Goal: Task Accomplishment & Management: Complete application form

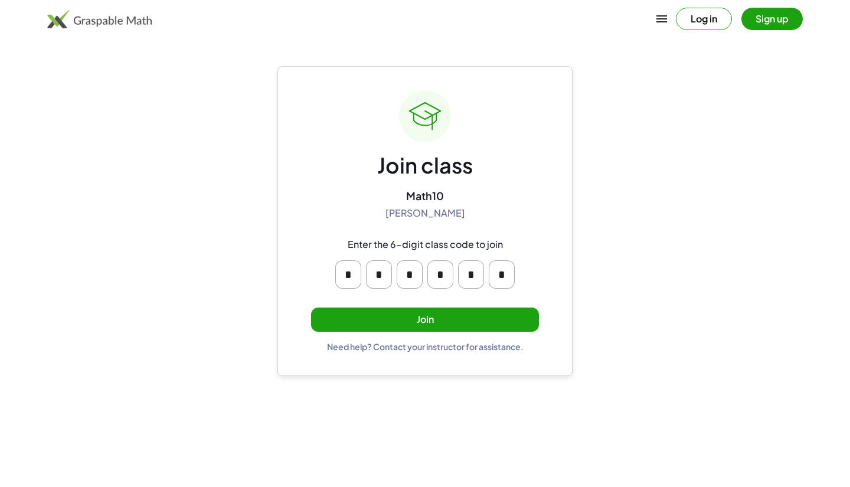
click at [344, 270] on input "*" at bounding box center [348, 274] width 26 height 28
click at [386, 278] on input "*" at bounding box center [379, 274] width 26 height 28
click at [413, 276] on input "*" at bounding box center [410, 274] width 26 height 28
click at [436, 276] on input "*" at bounding box center [440, 274] width 26 height 28
click at [464, 274] on input "*" at bounding box center [471, 274] width 26 height 28
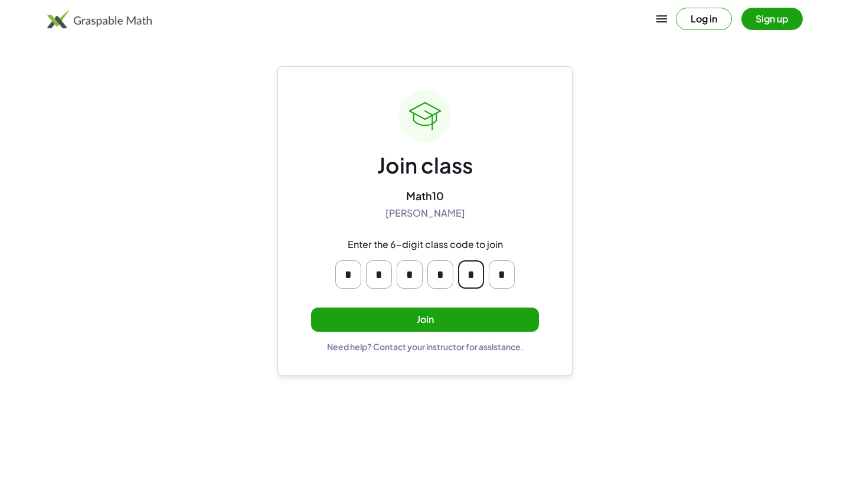
click at [505, 275] on input "*" at bounding box center [502, 274] width 26 height 28
click at [486, 313] on button "Join" at bounding box center [425, 319] width 228 height 24
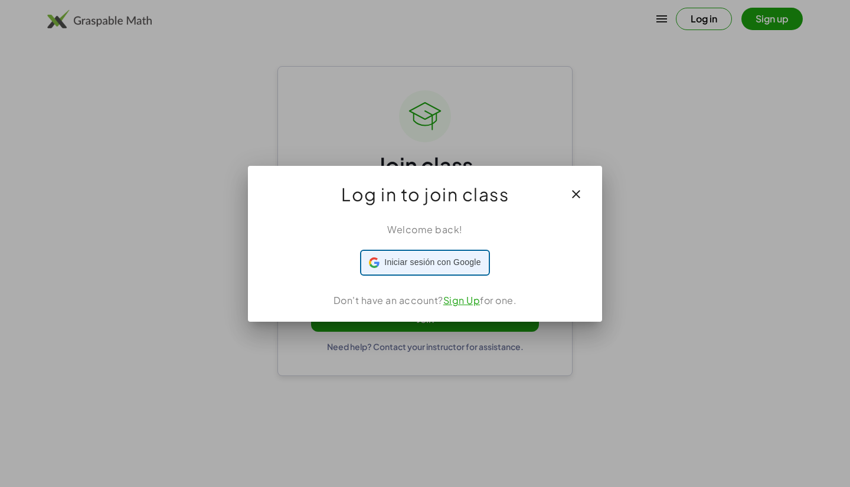
click at [444, 258] on span "Iniciar sesión con Google" at bounding box center [432, 262] width 96 height 12
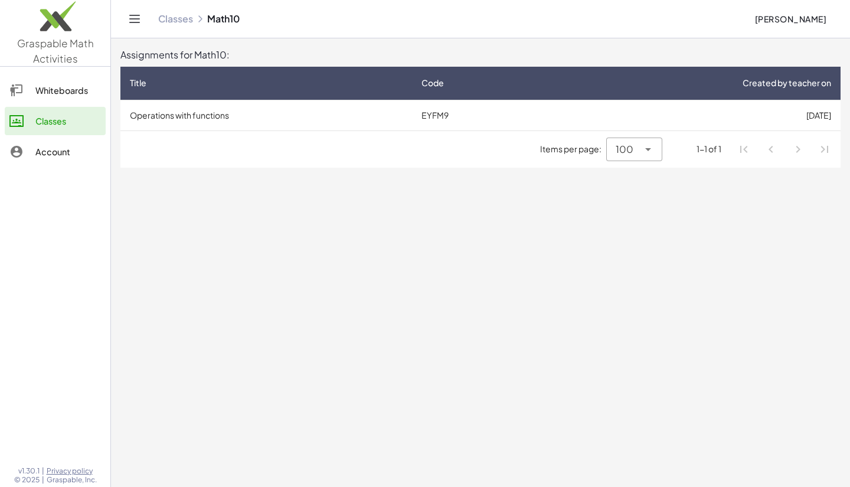
click at [649, 149] on icon at bounding box center [648, 149] width 14 height 14
click at [636, 178] on div "10" at bounding box center [634, 180] width 37 height 14
click at [656, 147] on div "10 **" at bounding box center [637, 150] width 48 height 24
click at [624, 234] on div "All" at bounding box center [638, 237] width 30 height 14
type input "**"
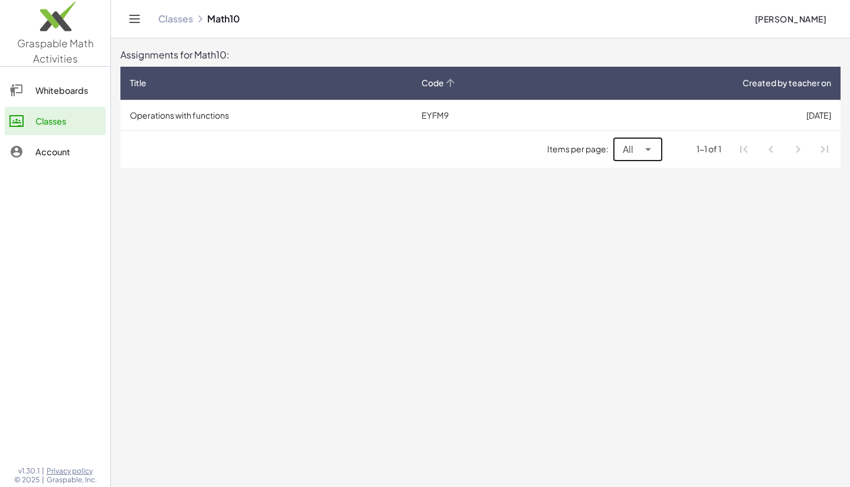
click at [440, 78] on span "Code" at bounding box center [432, 83] width 22 height 12
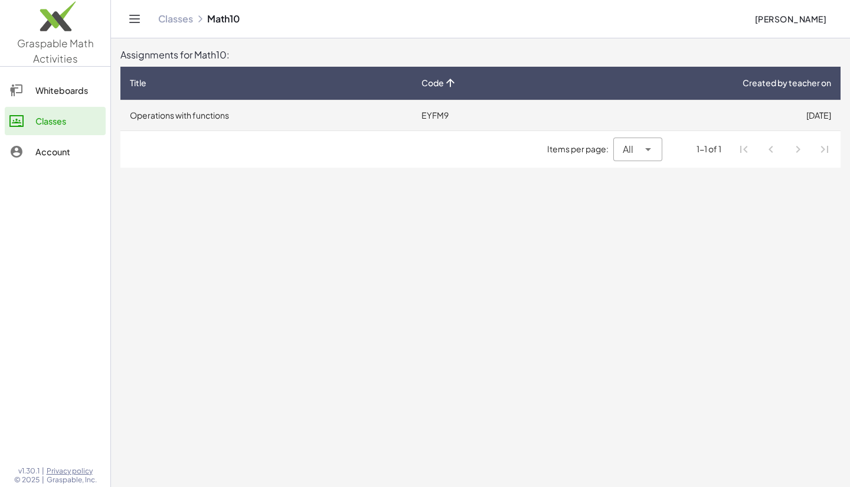
click at [437, 109] on td "EYFM9" at bounding box center [478, 115] width 133 height 31
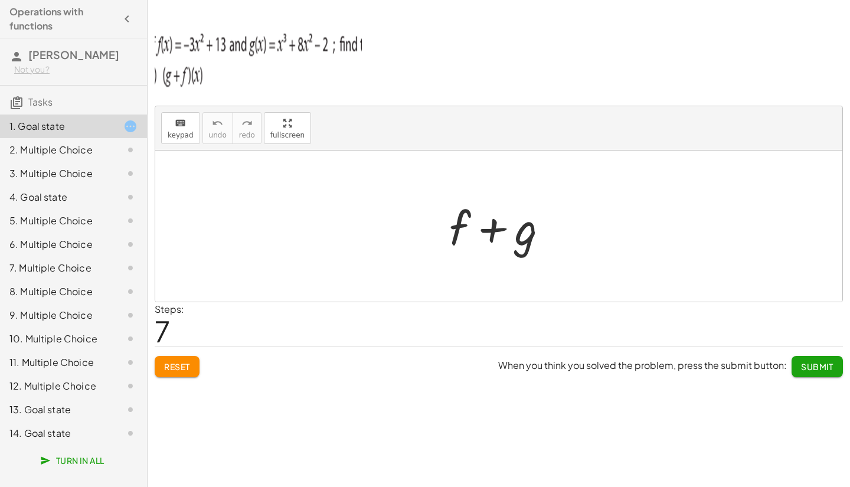
click at [0, 0] on div "keyboard keypad undo undo redo redo fullscreen + g + f + f + g + g + f + f + g …" at bounding box center [0, 0] width 0 height 0
click at [165, 74] on img at bounding box center [258, 57] width 207 height 71
click at [132, 18] on icon "button" at bounding box center [127, 19] width 14 height 14
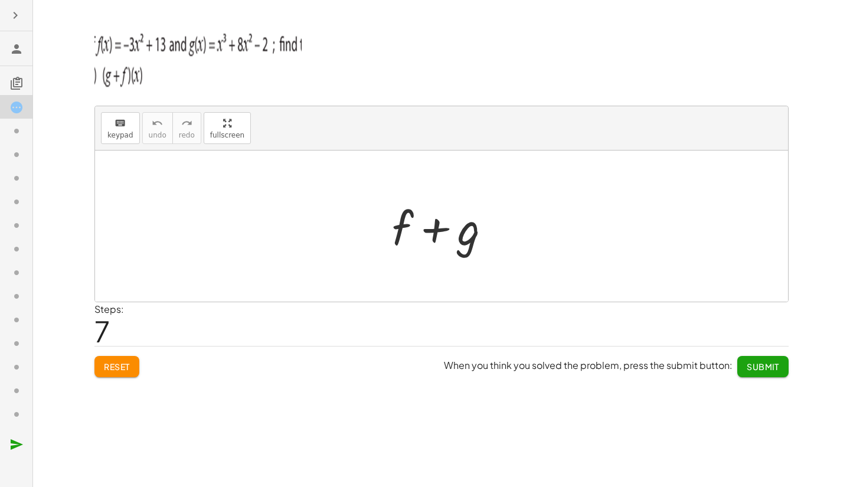
click at [8, 9] on button "button" at bounding box center [15, 15] width 21 height 21
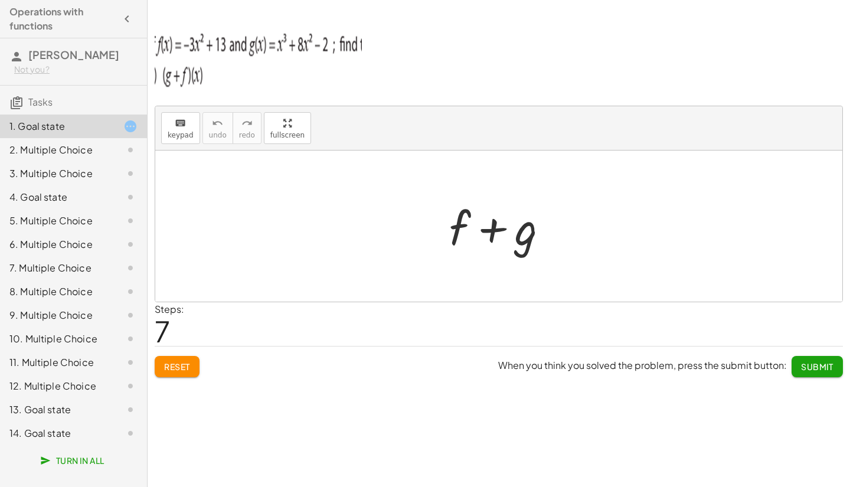
click at [80, 149] on div "2. Multiple Choice" at bounding box center [56, 150] width 95 height 14
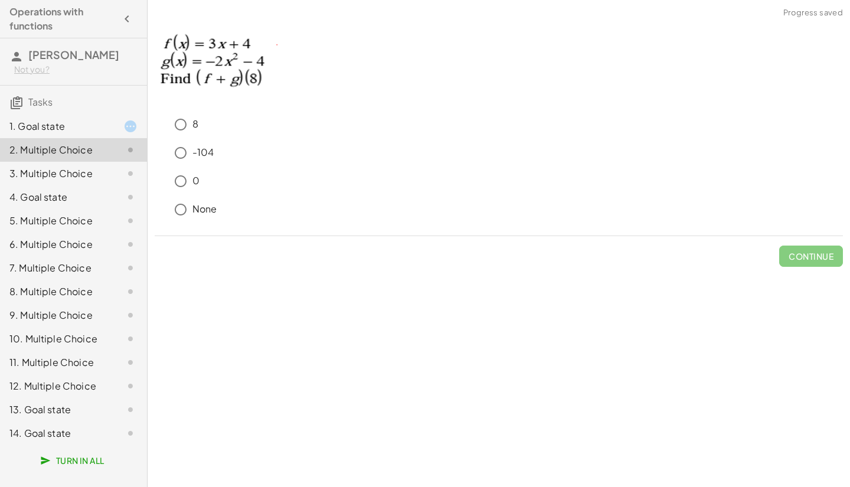
click at [60, 162] on div "1. Goal state" at bounding box center [73, 174] width 147 height 24
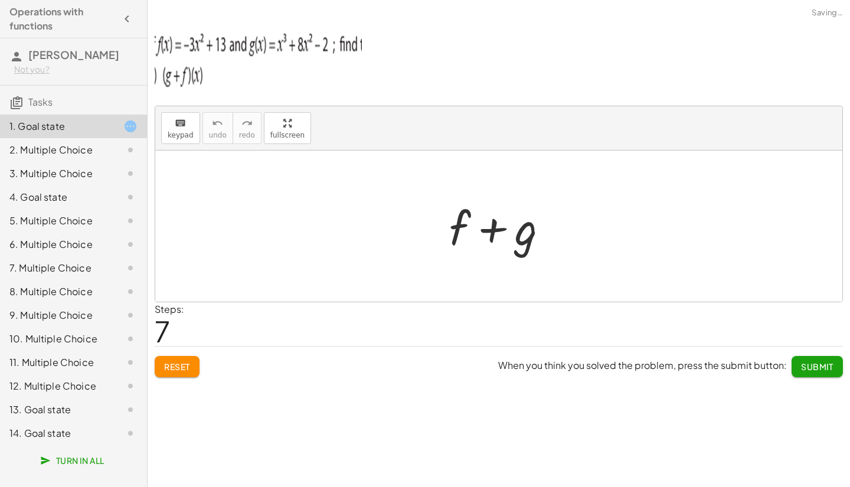
click at [60, 178] on div "3. Multiple Choice" at bounding box center [56, 173] width 95 height 14
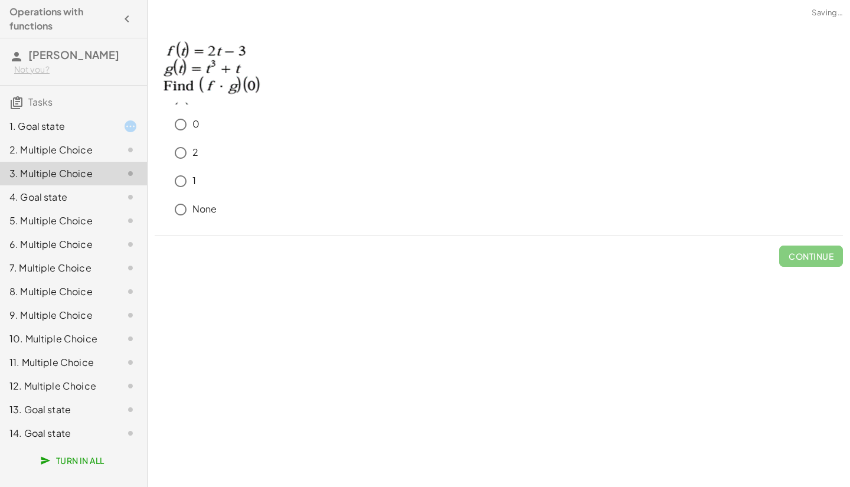
click at [55, 196] on div "4. Goal state" at bounding box center [56, 197] width 95 height 14
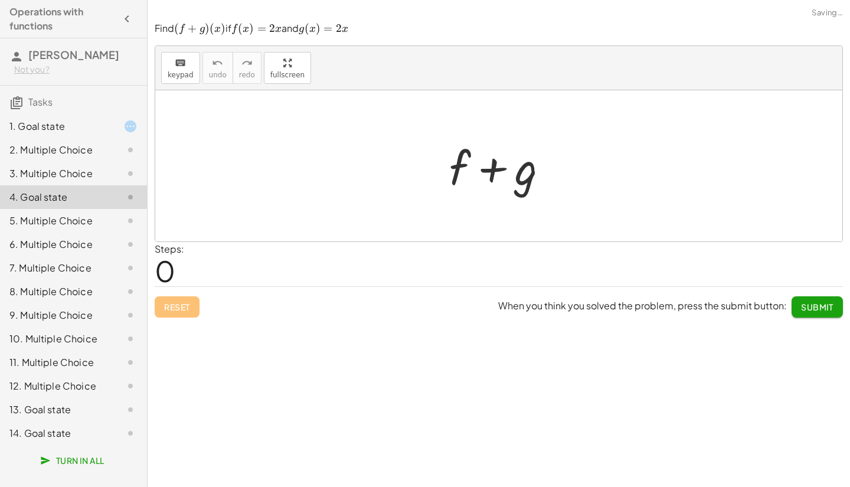
click at [53, 222] on div "5. Multiple Choice" at bounding box center [56, 221] width 95 height 14
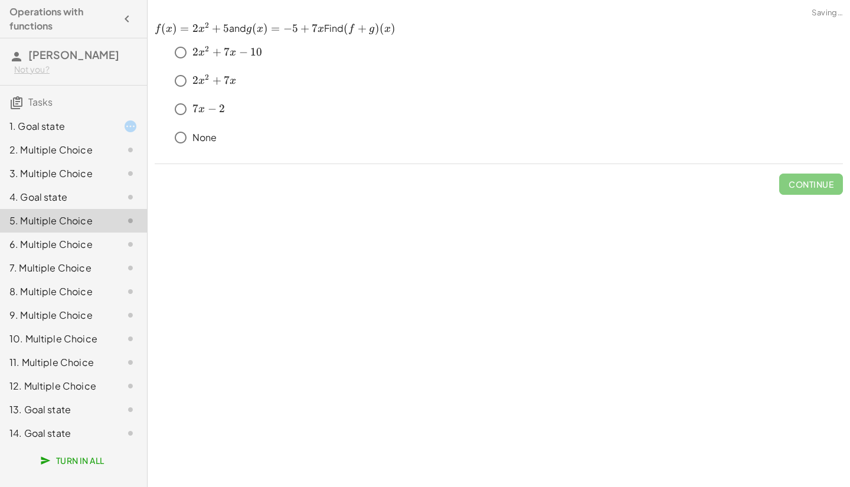
click at [51, 197] on div "4. Goal state" at bounding box center [56, 197] width 95 height 14
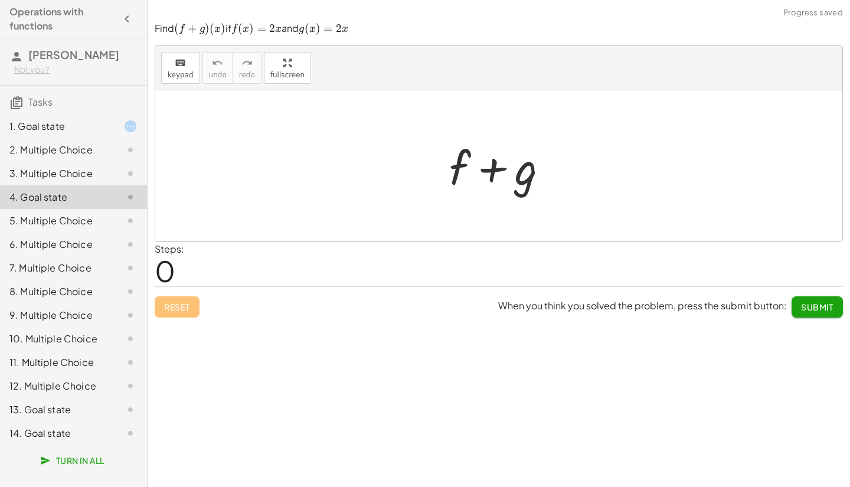
click at [50, 222] on div "5. Multiple Choice" at bounding box center [56, 221] width 95 height 14
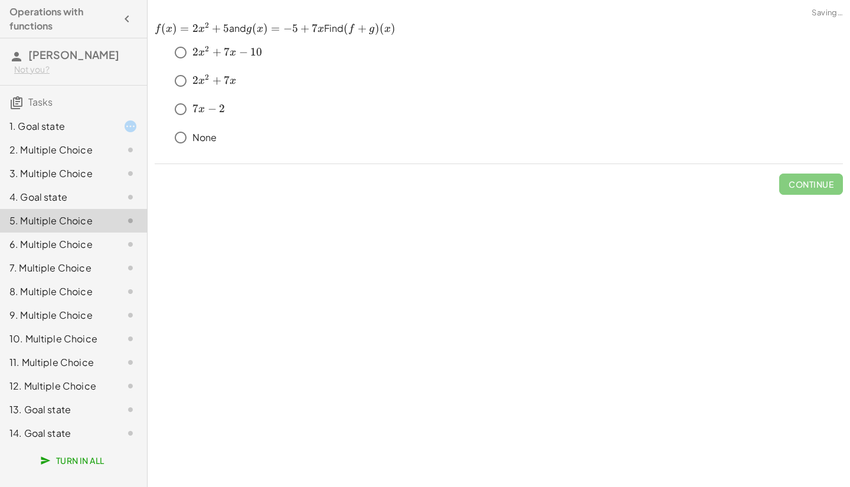
click at [38, 421] on div "12. Multiple Choice" at bounding box center [73, 433] width 147 height 24
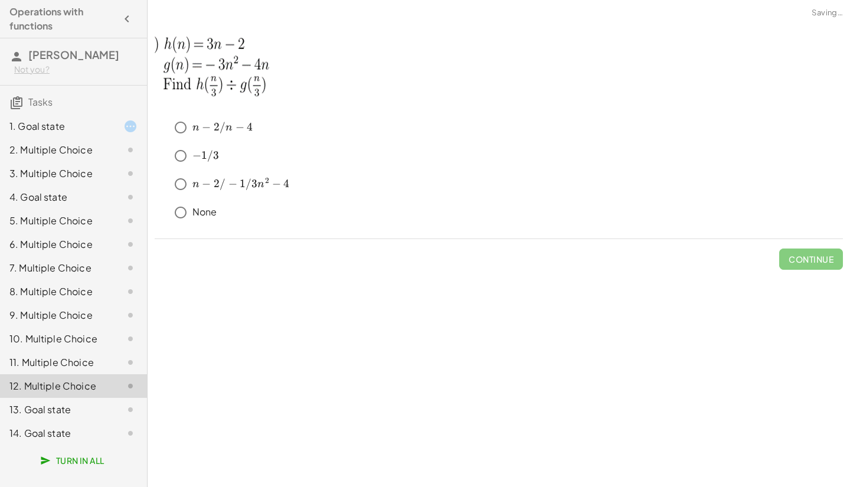
click at [38, 420] on div "13. Goal state" at bounding box center [73, 410] width 147 height 24
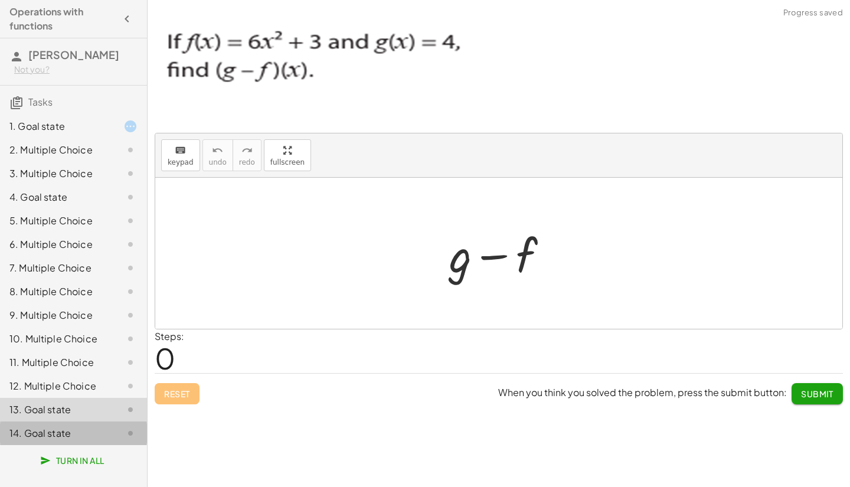
click at [40, 435] on div "14. Goal state" at bounding box center [56, 433] width 95 height 14
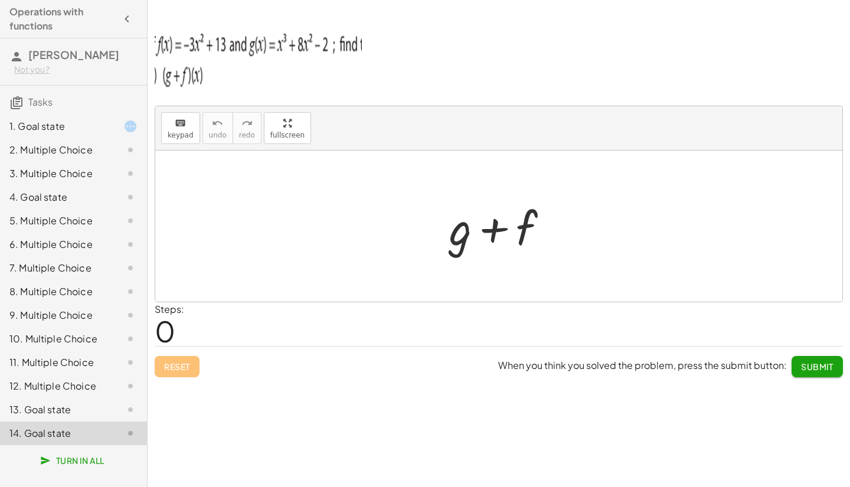
click at [821, 368] on span "Submit" at bounding box center [817, 366] width 32 height 11
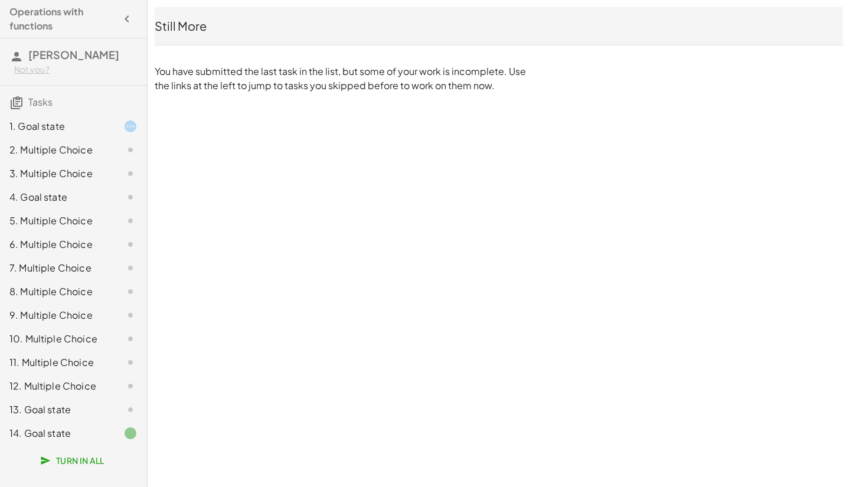
click at [66, 162] on div "1. Goal state" at bounding box center [73, 174] width 147 height 24
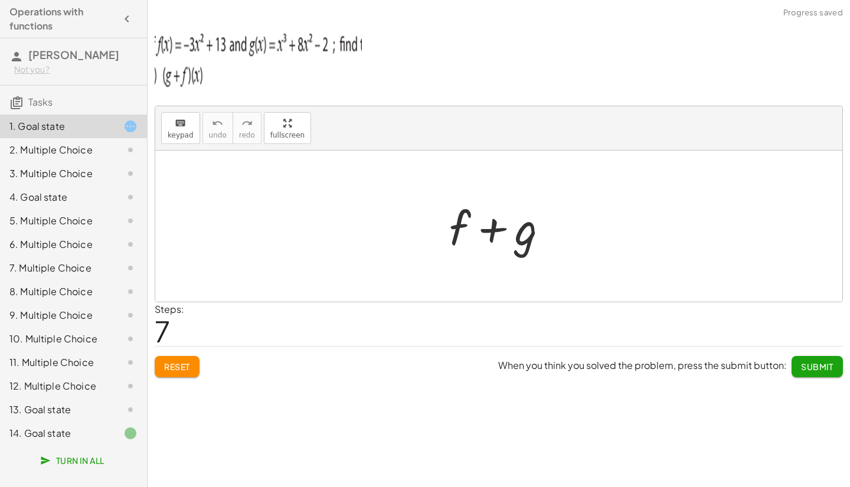
click at [182, 361] on span "Reset" at bounding box center [177, 366] width 26 height 11
click at [182, 346] on div "Reset When you think you solved the problem, press the submit button: Submit" at bounding box center [499, 361] width 688 height 31
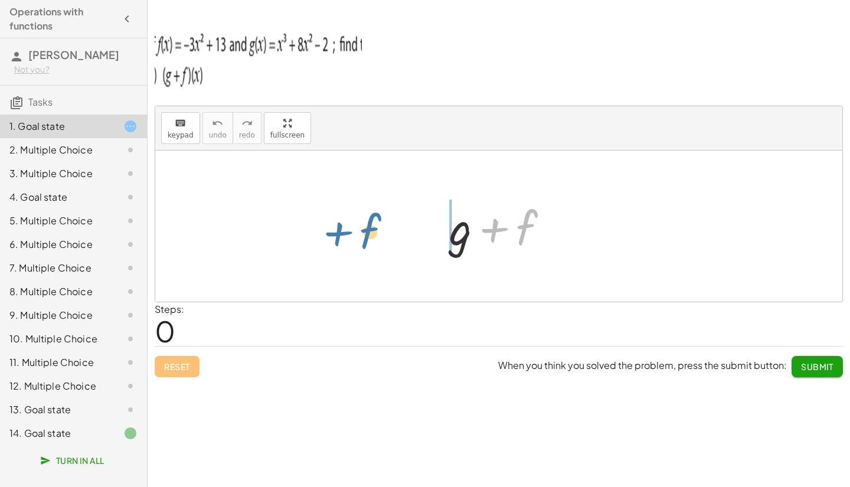
drag, startPoint x: 501, startPoint y: 240, endPoint x: 357, endPoint y: 247, distance: 144.1
click at [357, 247] on div "+ f + g + f" at bounding box center [498, 225] width 687 height 151
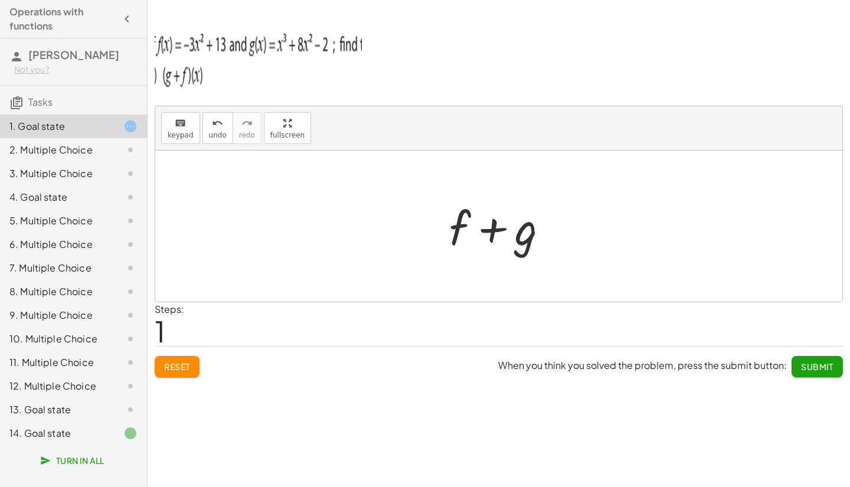
click at [806, 350] on div "When you think you solved the problem, press the submit button: Submit" at bounding box center [670, 361] width 345 height 31
click at [809, 368] on span "Submit" at bounding box center [817, 366] width 32 height 11
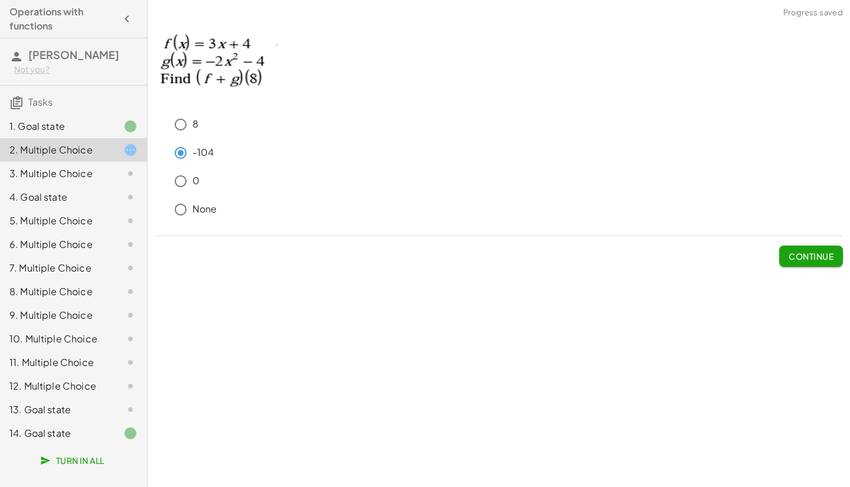
click at [810, 251] on span "Continue" at bounding box center [810, 256] width 45 height 11
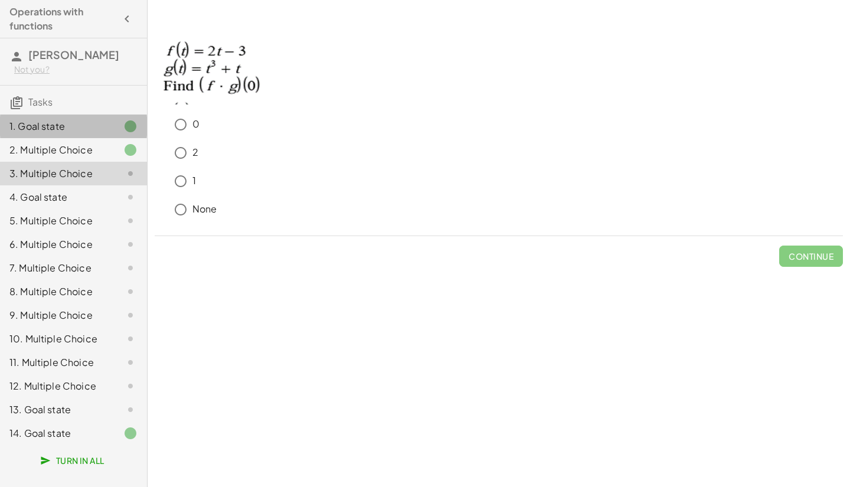
click at [71, 162] on div "1. Goal state" at bounding box center [73, 174] width 147 height 24
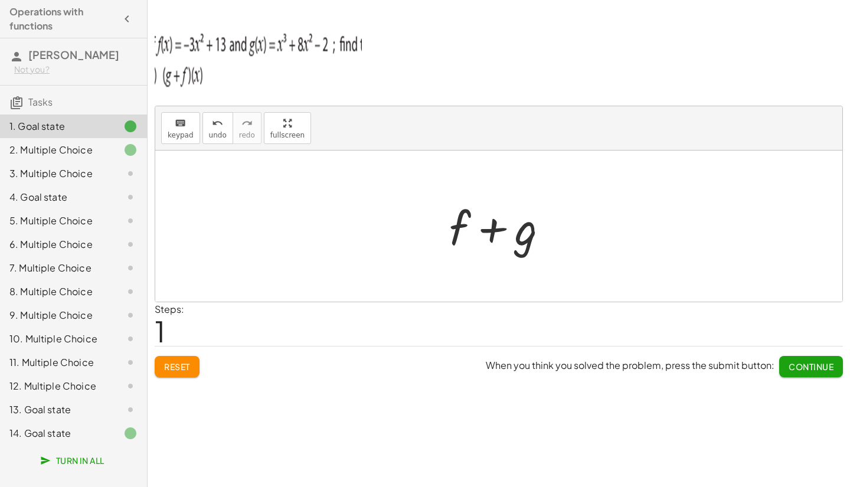
click at [109, 197] on div at bounding box center [120, 197] width 33 height 14
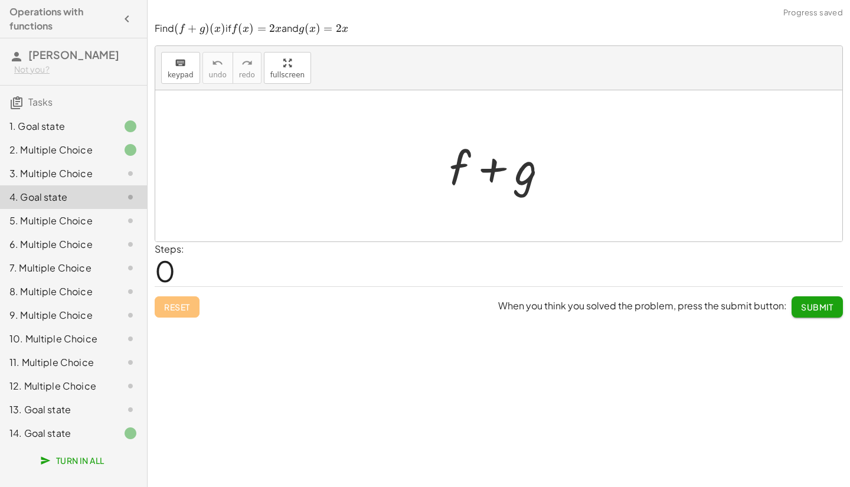
click at [99, 168] on div "3. Multiple Choice" at bounding box center [56, 173] width 95 height 14
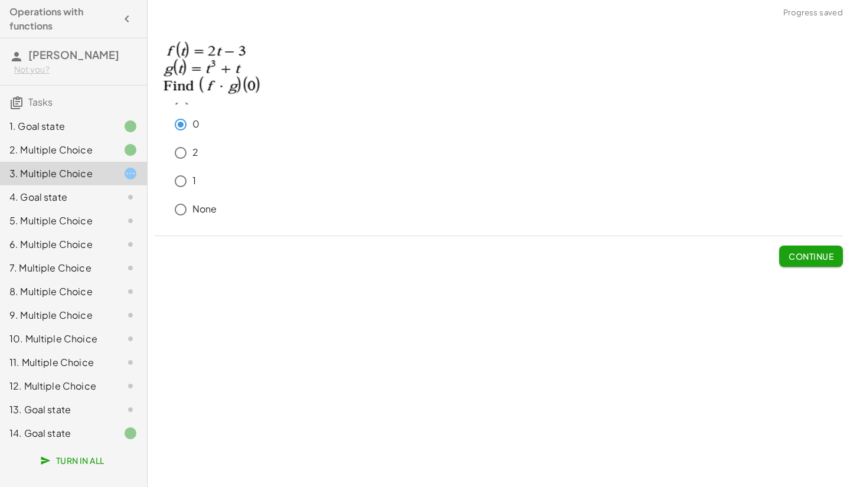
click at [804, 256] on span "Continue" at bounding box center [810, 256] width 45 height 11
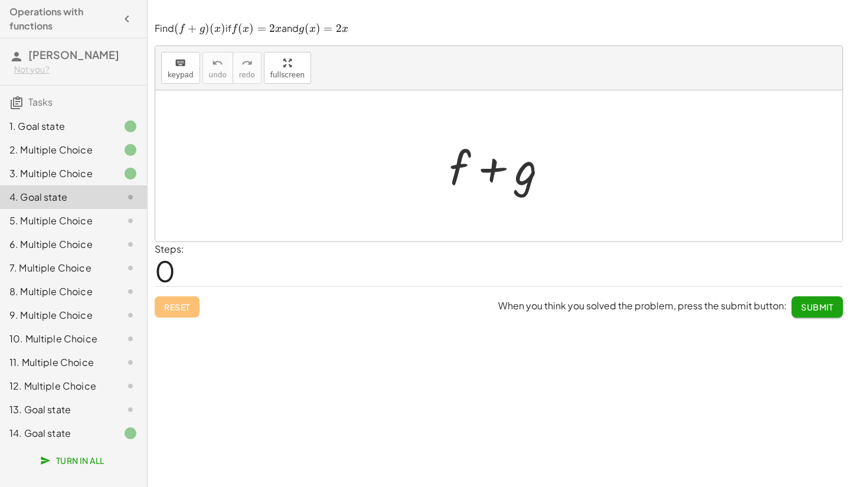
click at [800, 306] on button "Submit" at bounding box center [816, 306] width 51 height 21
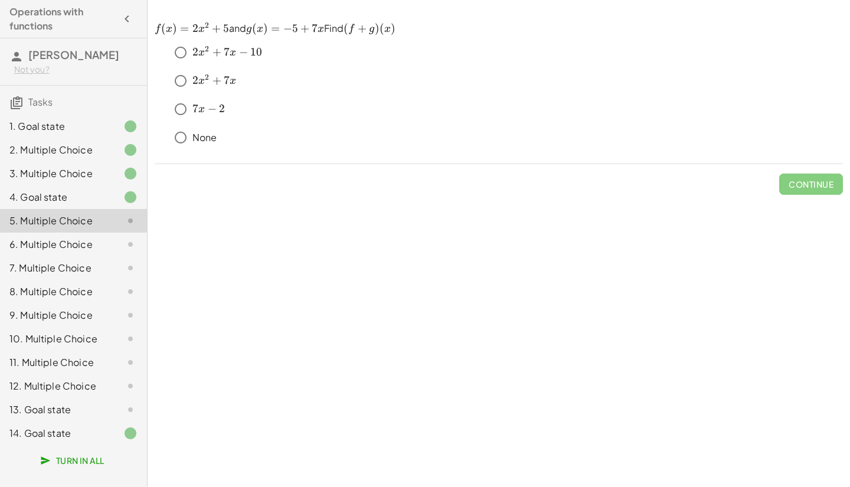
click at [800, 306] on div "keyboard keypad undo undo redo redo fullscreen + g + f + g + f × Steps: 1 Reset…" at bounding box center [499, 243] width 702 height 487
click at [823, 189] on span "Continue" at bounding box center [810, 184] width 45 height 11
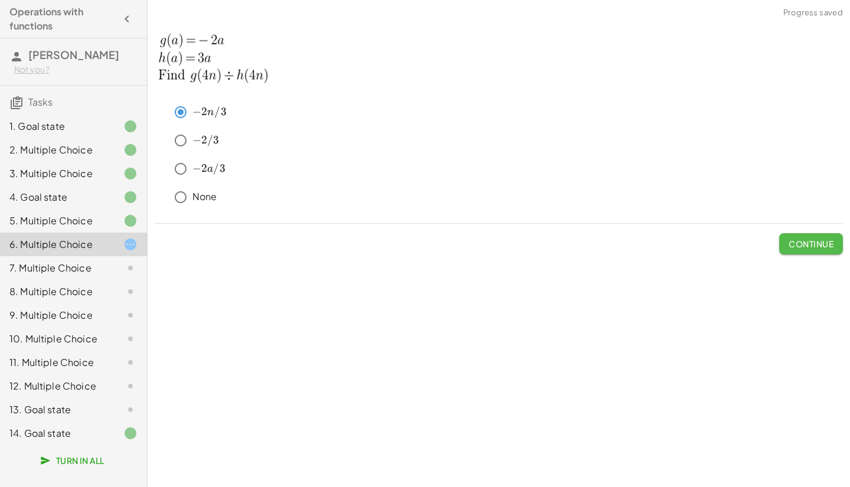
click at [806, 250] on button "Continue" at bounding box center [811, 243] width 64 height 21
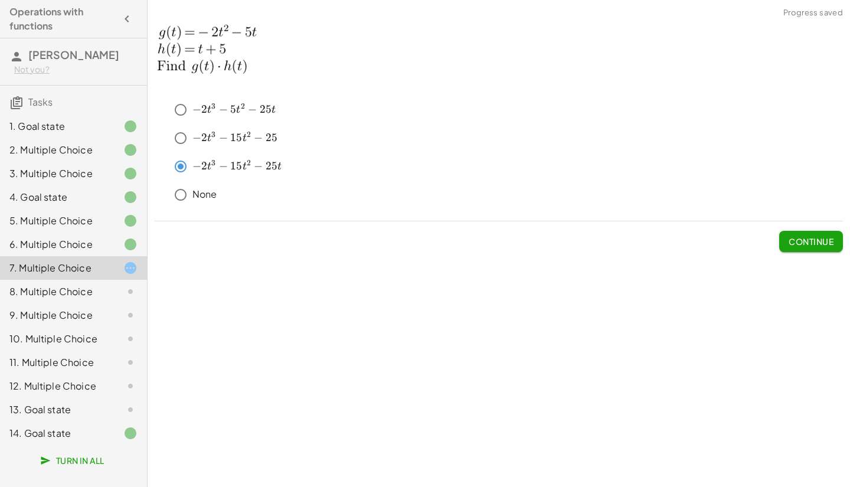
click at [807, 241] on span "Continue" at bounding box center [810, 241] width 45 height 11
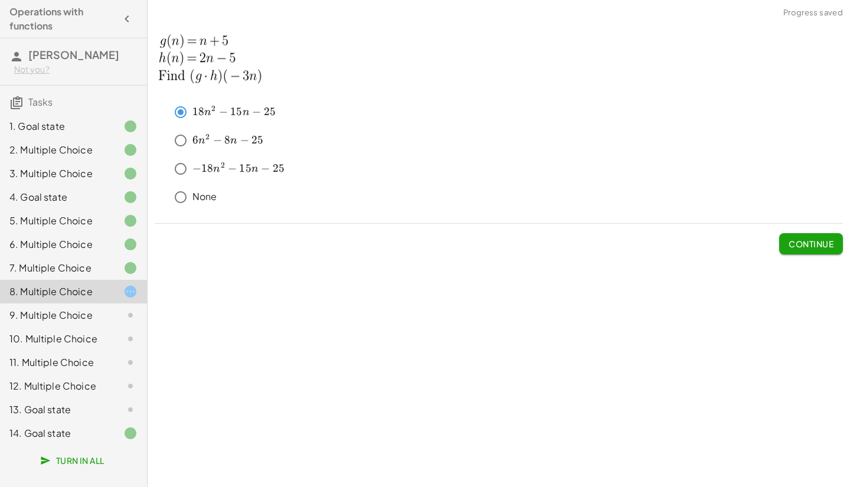
click at [814, 235] on button "Continue" at bounding box center [811, 243] width 64 height 21
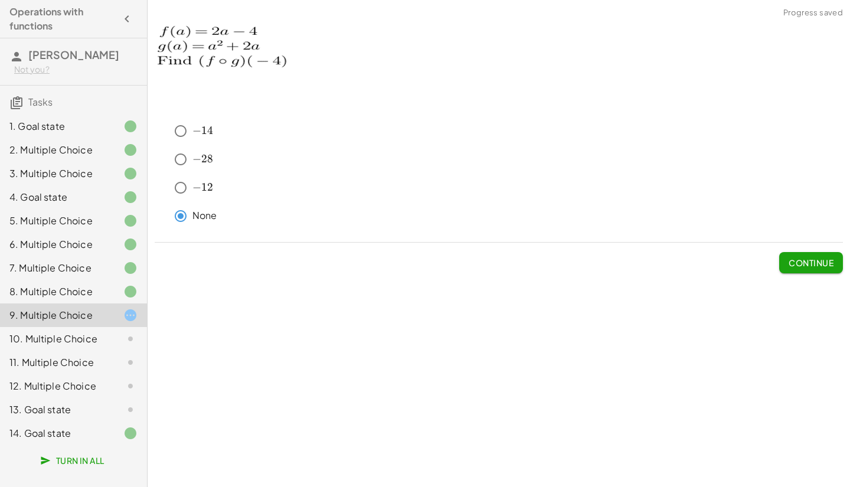
click at [805, 253] on button "Continue" at bounding box center [811, 262] width 64 height 21
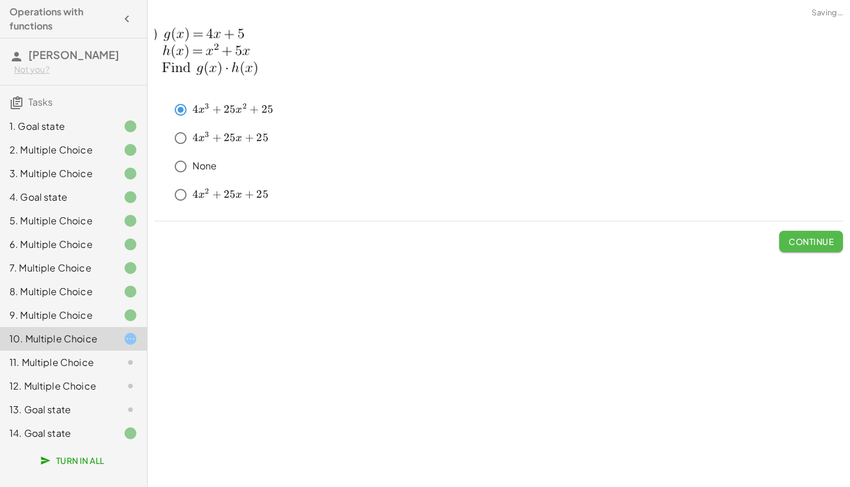
click at [825, 245] on span "Continue" at bounding box center [810, 241] width 45 height 11
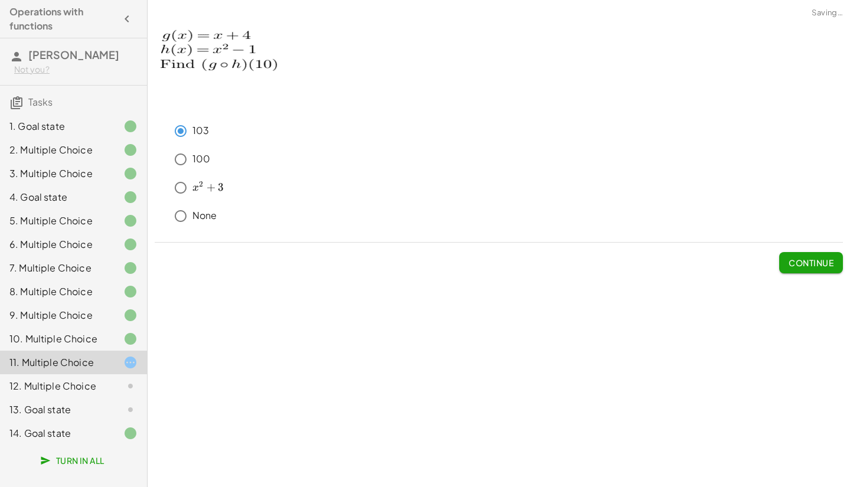
click at [810, 263] on span "Continue" at bounding box center [810, 262] width 45 height 11
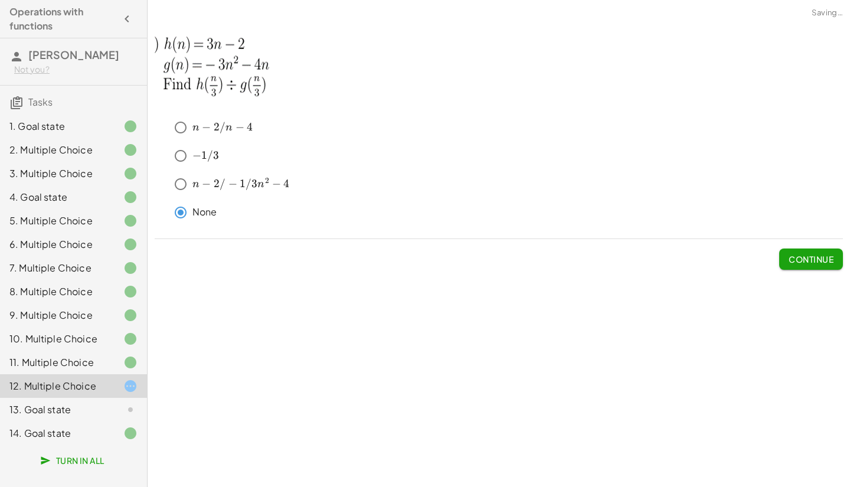
click at [822, 259] on span "Continue" at bounding box center [810, 259] width 45 height 11
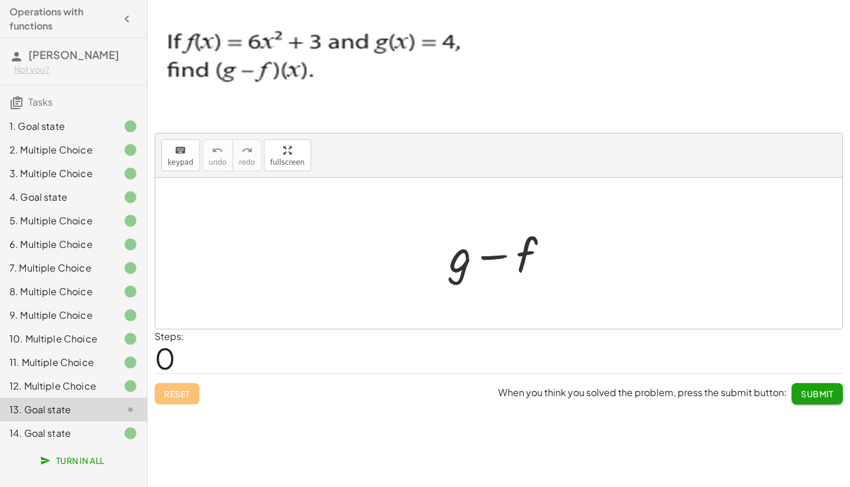
click at [828, 389] on span "Submit" at bounding box center [817, 393] width 32 height 11
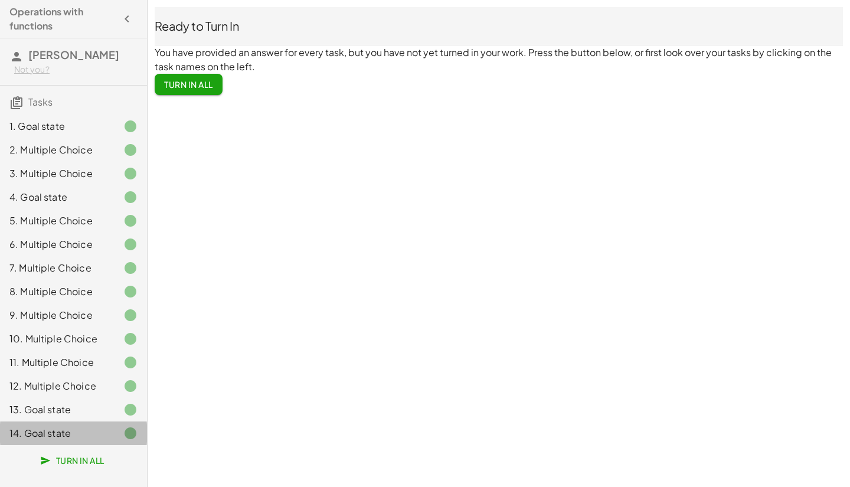
click at [35, 432] on div "14. Goal state" at bounding box center [56, 433] width 95 height 14
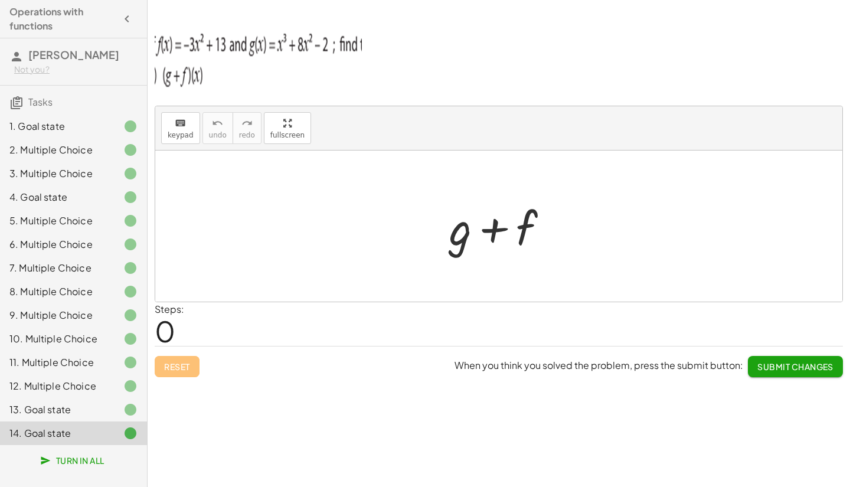
click at [803, 366] on span "Submit Changes" at bounding box center [795, 366] width 76 height 11
click at [97, 454] on button "Turn In All" at bounding box center [73, 460] width 81 height 21
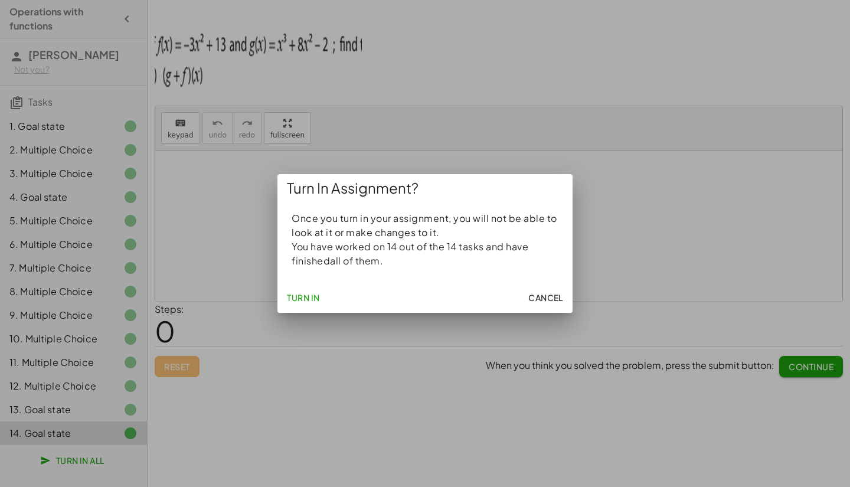
click at [316, 296] on span "Turn In" at bounding box center [303, 297] width 33 height 11
click at [320, 294] on span "Turn In" at bounding box center [303, 297] width 33 height 11
click at [322, 299] on button "Turn In" at bounding box center [303, 297] width 42 height 21
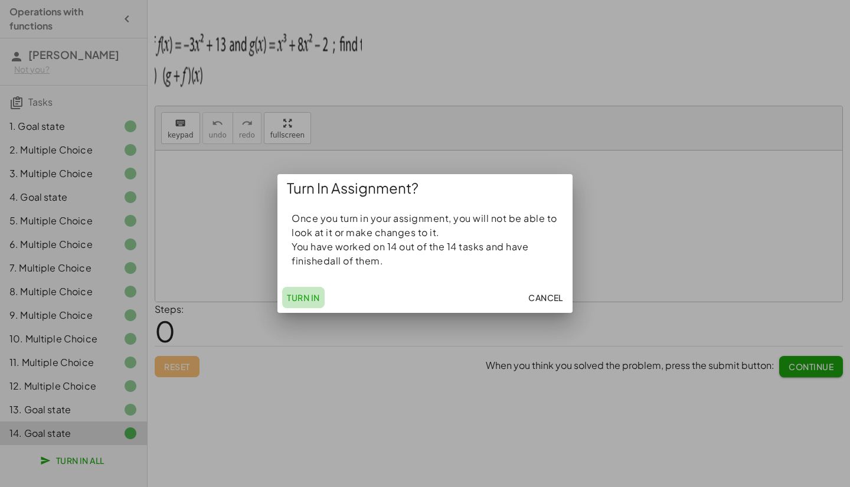
click at [322, 299] on button "Turn In" at bounding box center [303, 297] width 42 height 21
click at [545, 294] on span "Cancel" at bounding box center [545, 297] width 35 height 11
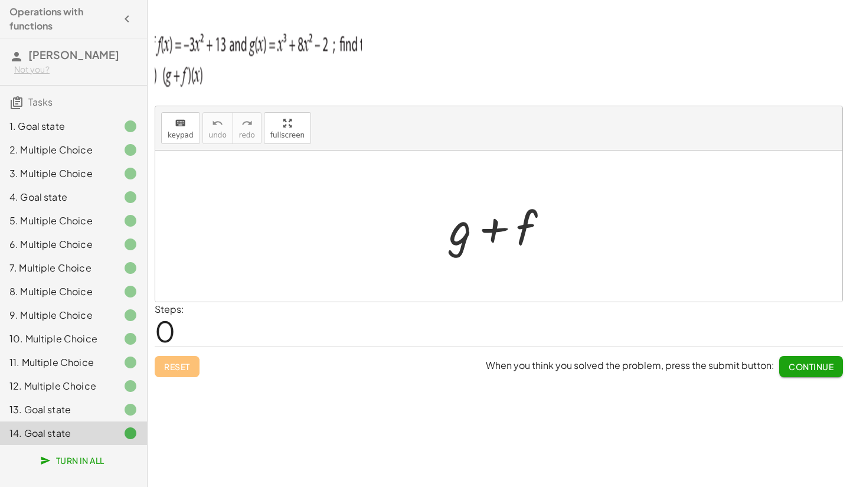
click at [807, 364] on span "Continue" at bounding box center [810, 366] width 45 height 11
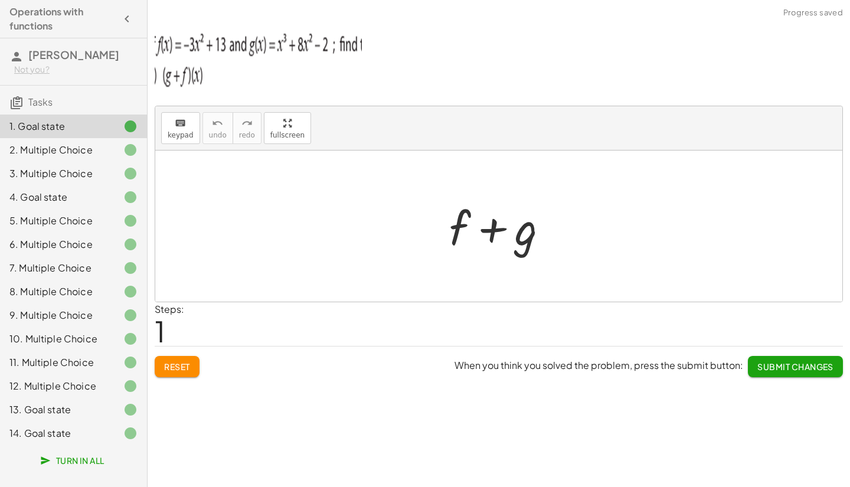
click at [807, 364] on span "Submit Changes" at bounding box center [795, 366] width 76 height 11
click at [807, 364] on span "Continue" at bounding box center [810, 366] width 45 height 11
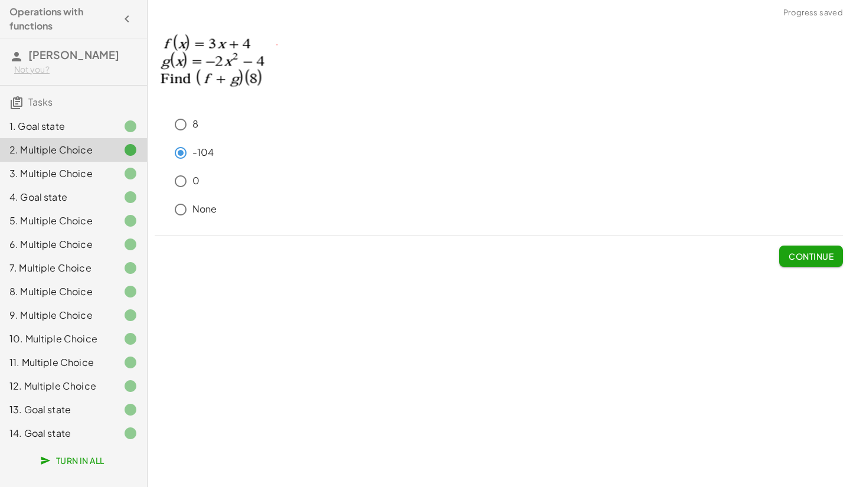
click at [70, 458] on span "Turn In All" at bounding box center [73, 460] width 62 height 11
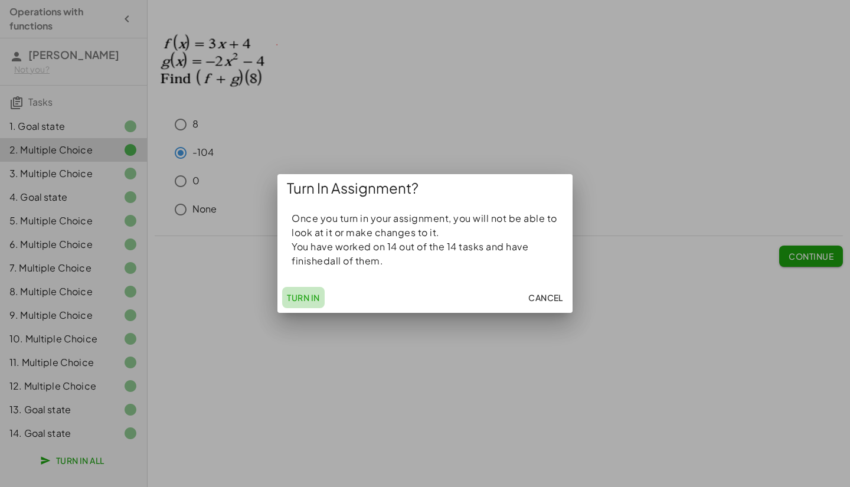
click at [306, 293] on span "Turn In" at bounding box center [303, 297] width 33 height 11
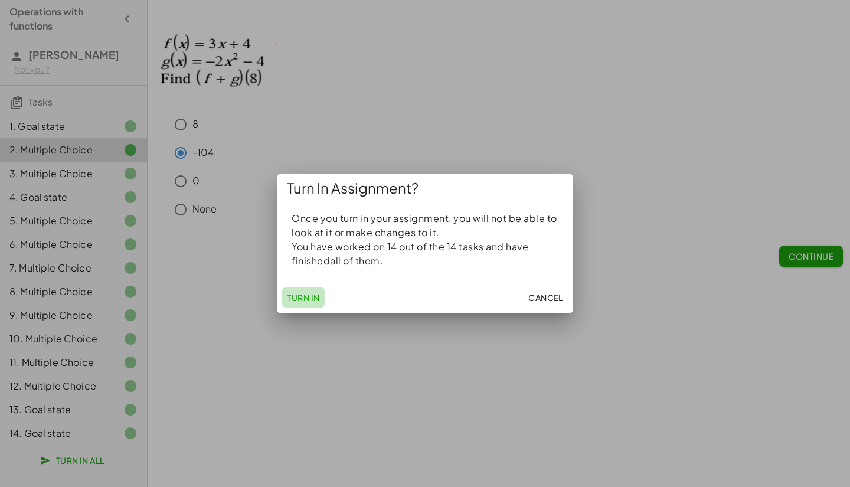
click at [306, 293] on span "Turn In" at bounding box center [303, 297] width 33 height 11
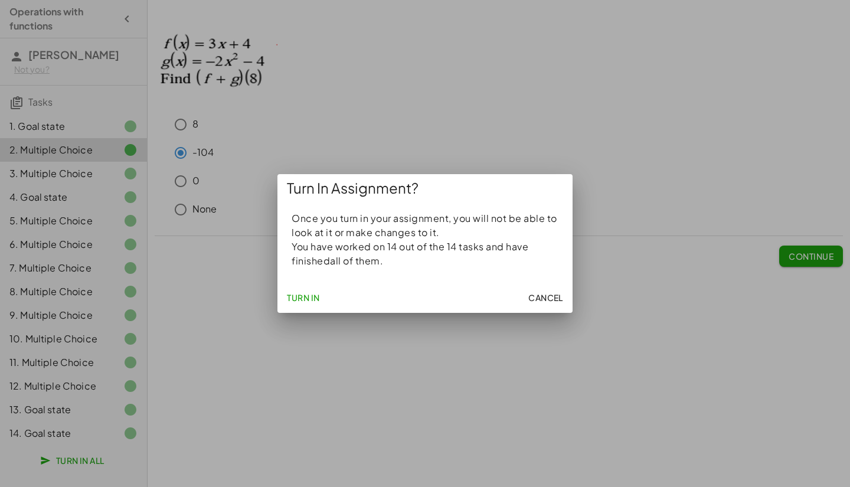
click at [561, 303] on span "Cancel" at bounding box center [545, 297] width 35 height 11
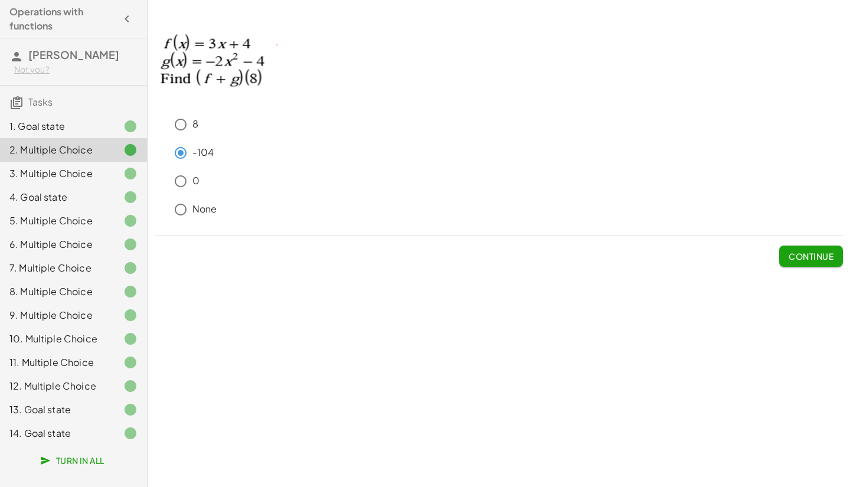
click at [51, 428] on div "14. Goal state" at bounding box center [56, 433] width 95 height 14
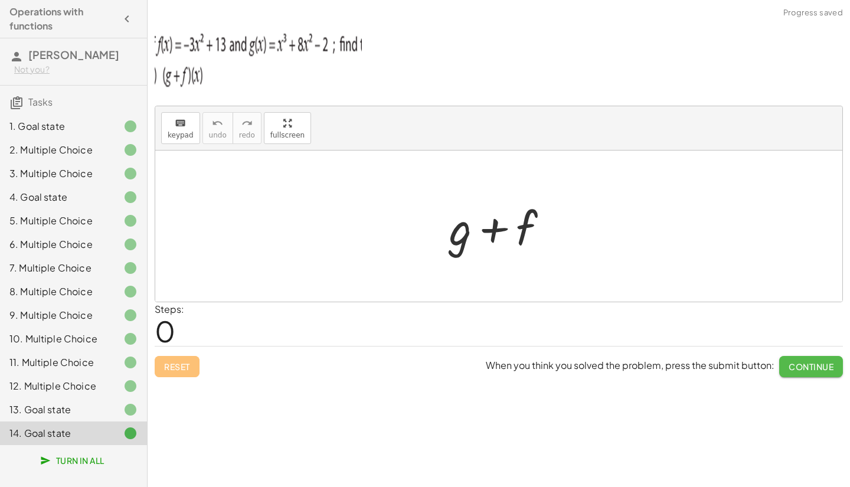
click at [803, 360] on button "Continue" at bounding box center [811, 366] width 64 height 21
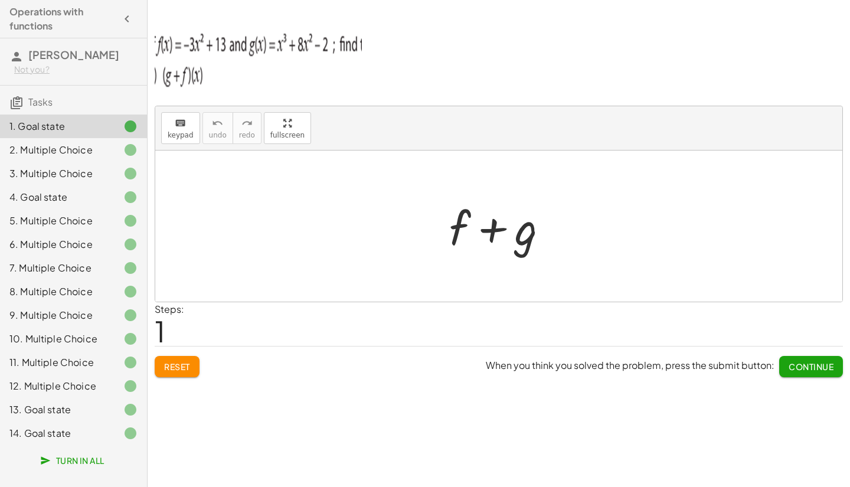
click at [90, 462] on span "Turn In All" at bounding box center [73, 460] width 62 height 11
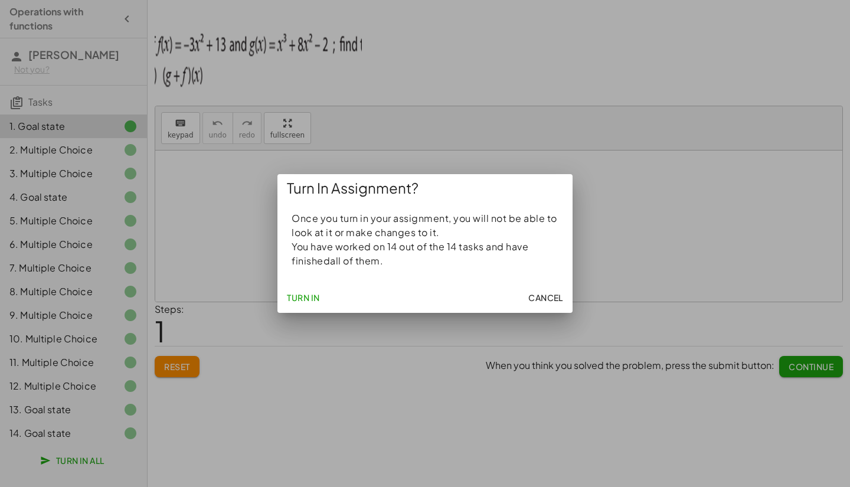
click at [302, 292] on button "Turn In" at bounding box center [303, 297] width 42 height 21
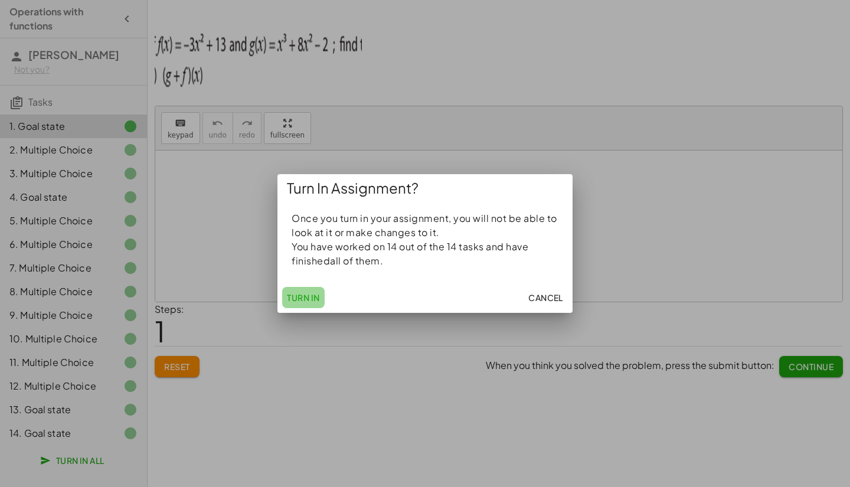
click at [302, 292] on button "Turn In" at bounding box center [303, 297] width 42 height 21
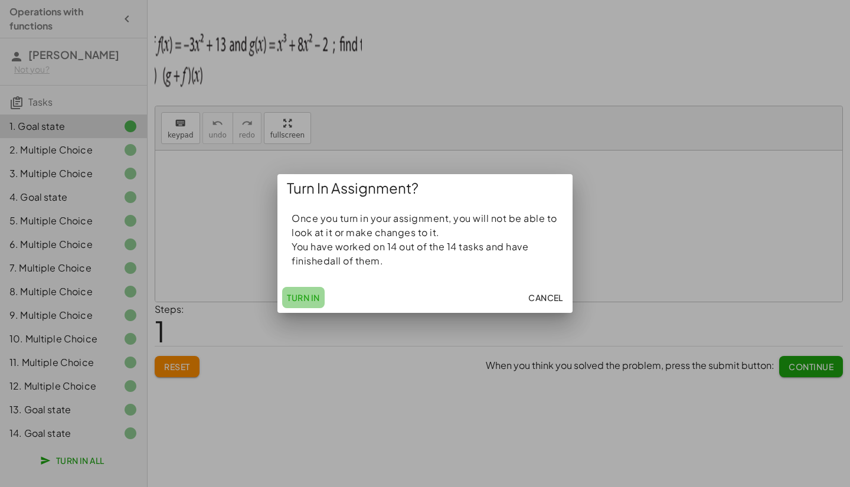
click at [302, 292] on button "Turn In" at bounding box center [303, 297] width 42 height 21
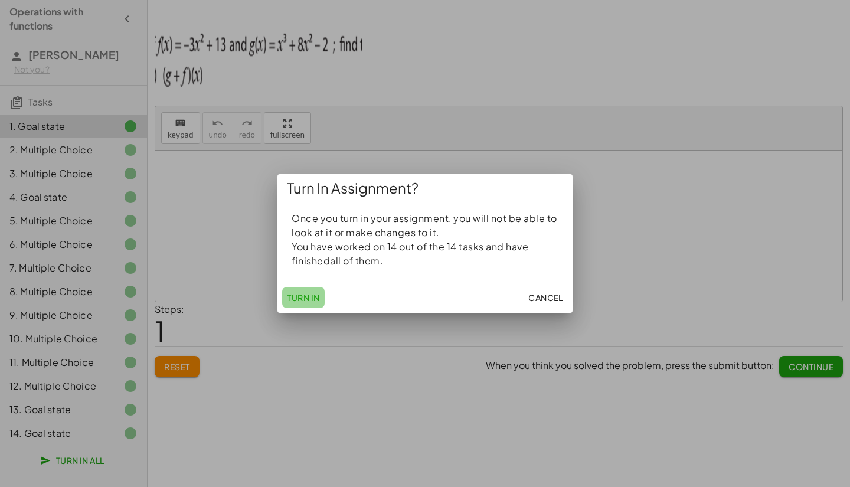
click at [302, 292] on button "Turn In" at bounding box center [303, 297] width 42 height 21
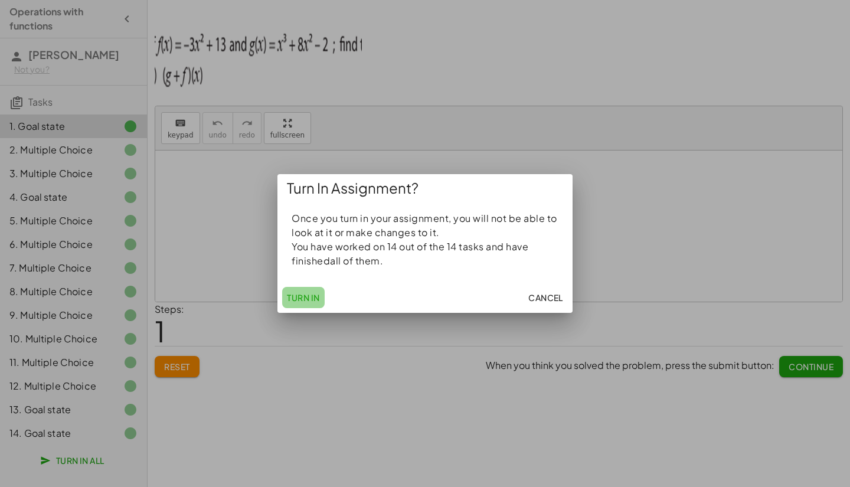
click at [302, 292] on button "Turn In" at bounding box center [303, 297] width 42 height 21
click at [311, 306] on button "Turn In" at bounding box center [303, 297] width 42 height 21
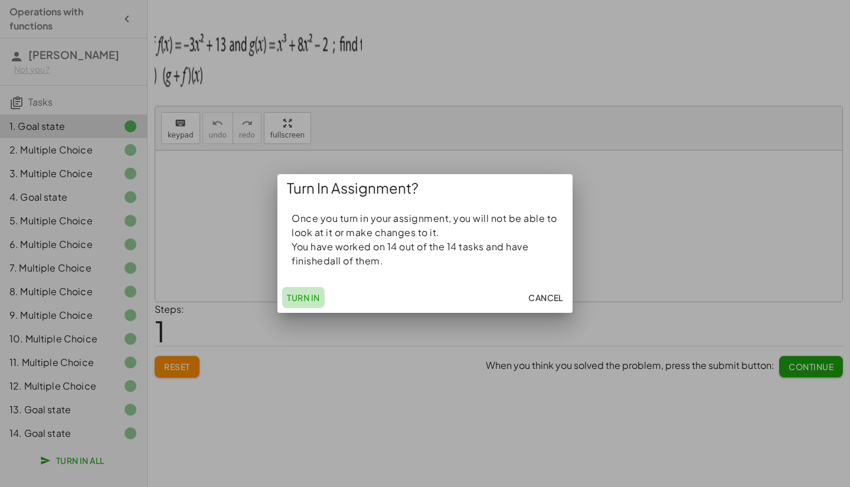
click at [311, 306] on button "Turn In" at bounding box center [303, 297] width 42 height 21
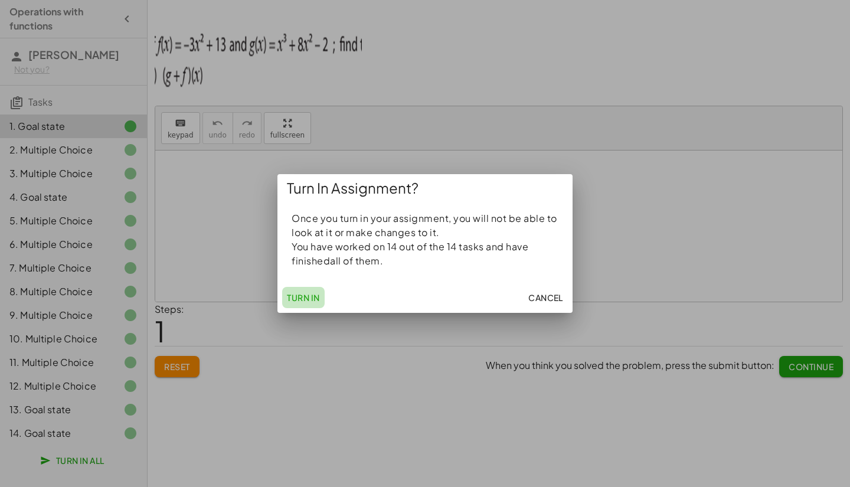
click at [302, 299] on span "Turn In" at bounding box center [303, 297] width 33 height 11
click at [300, 294] on span "Turn In" at bounding box center [303, 297] width 33 height 11
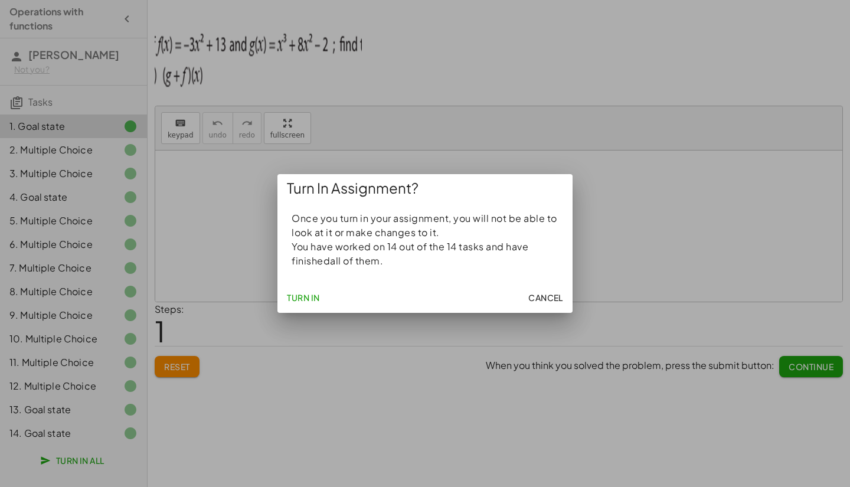
click at [559, 297] on span "Cancel" at bounding box center [545, 297] width 35 height 11
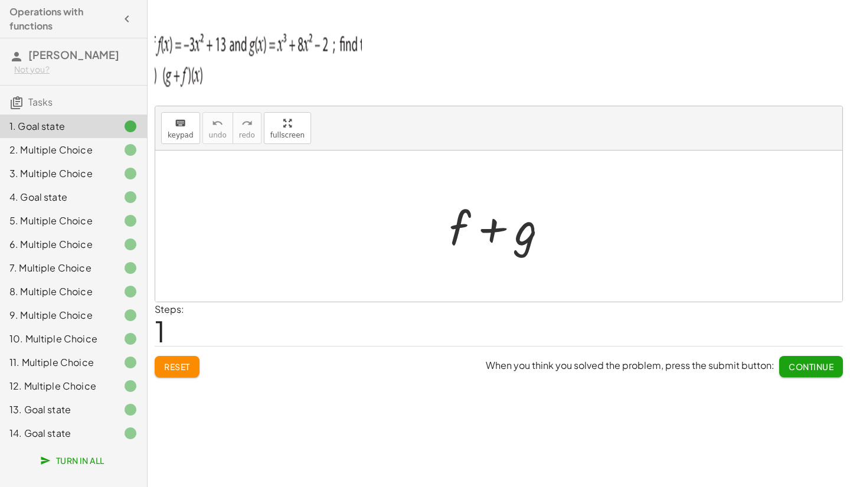
click at [815, 364] on span "Continue" at bounding box center [810, 366] width 45 height 11
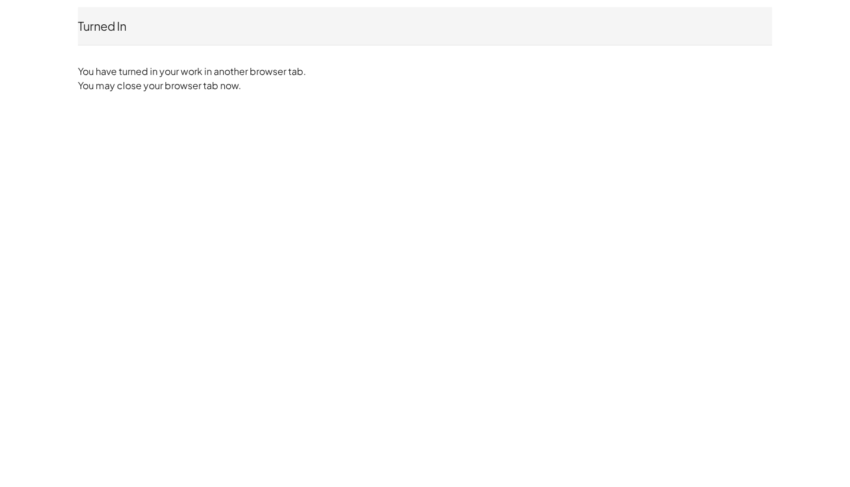
click at [539, 41] on div "Turned In Diego Alfaro Not you?" at bounding box center [425, 26] width 694 height 38
click at [137, 29] on div "Turned In" at bounding box center [251, 26] width 347 height 17
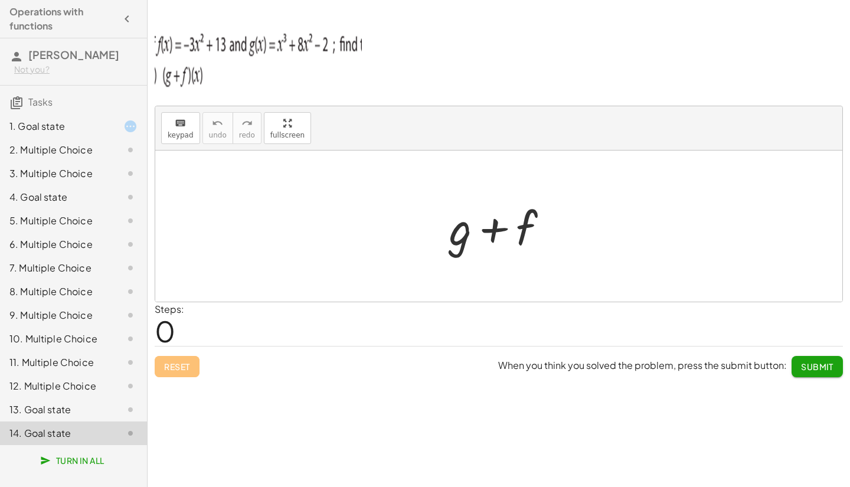
click at [34, 123] on div "1. Goal state" at bounding box center [56, 126] width 95 height 14
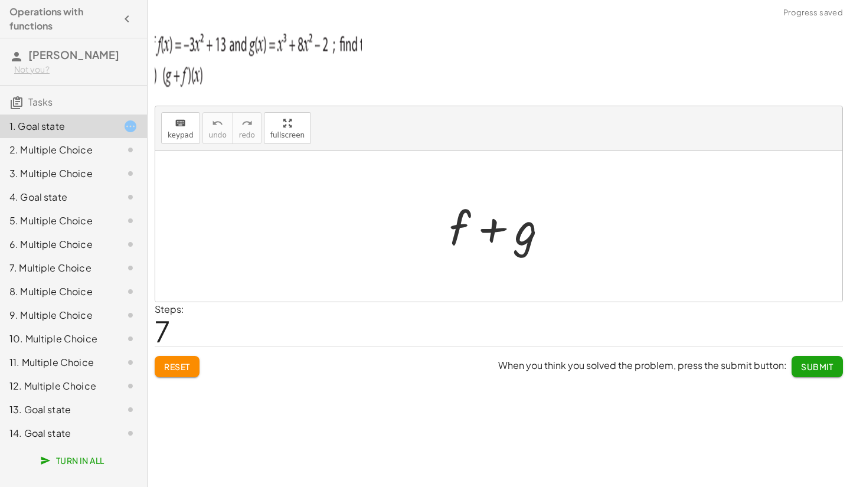
click at [45, 130] on div "1. Goal state" at bounding box center [56, 126] width 95 height 14
click at [42, 146] on div "2. Multiple Choice" at bounding box center [56, 150] width 95 height 14
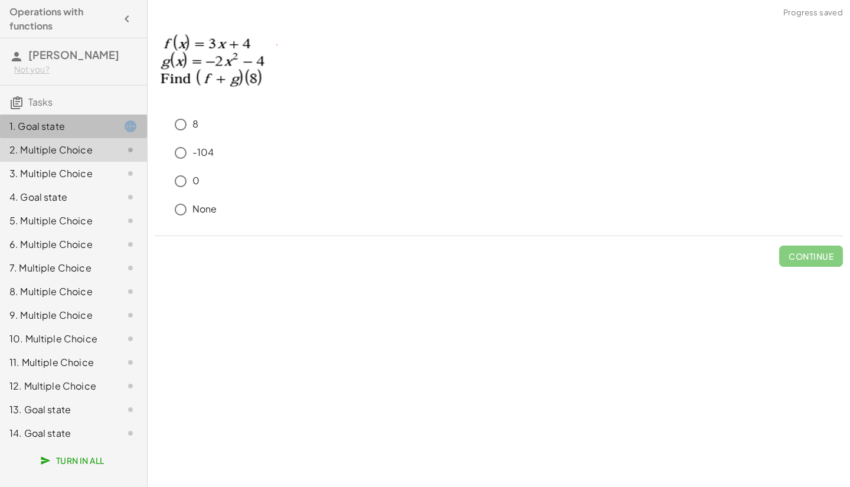
click at [63, 162] on div "1. Goal state" at bounding box center [73, 174] width 147 height 24
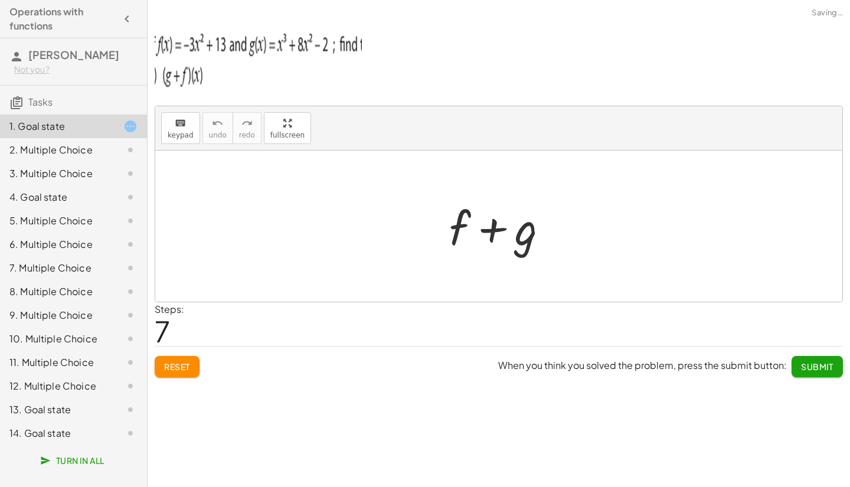
click at [41, 177] on div "3. Multiple Choice" at bounding box center [56, 173] width 95 height 14
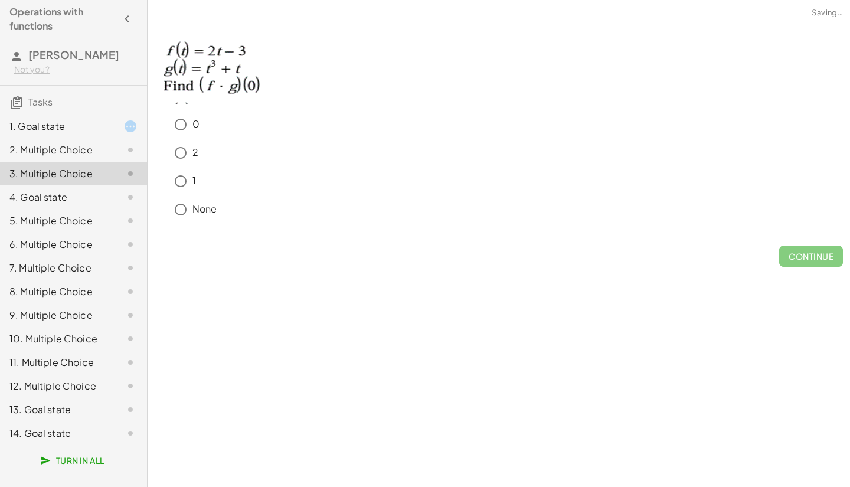
click at [47, 198] on div "4. Goal state" at bounding box center [56, 197] width 95 height 14
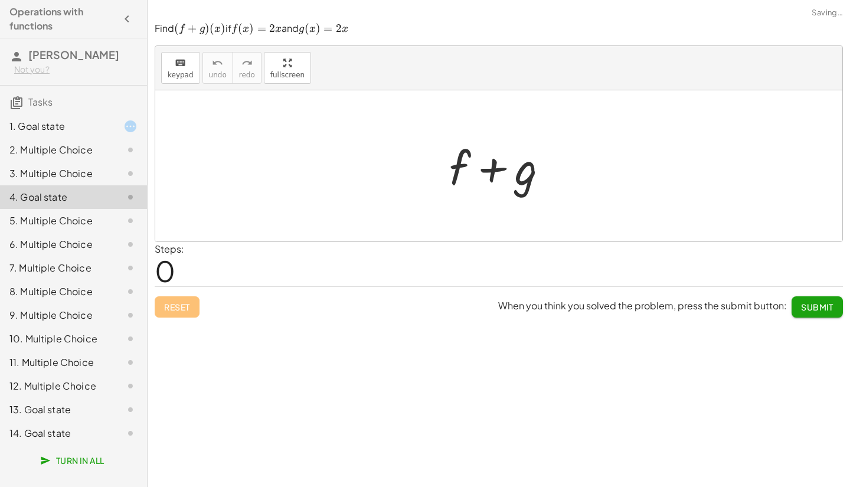
click at [55, 127] on div "1. Goal state" at bounding box center [56, 126] width 95 height 14
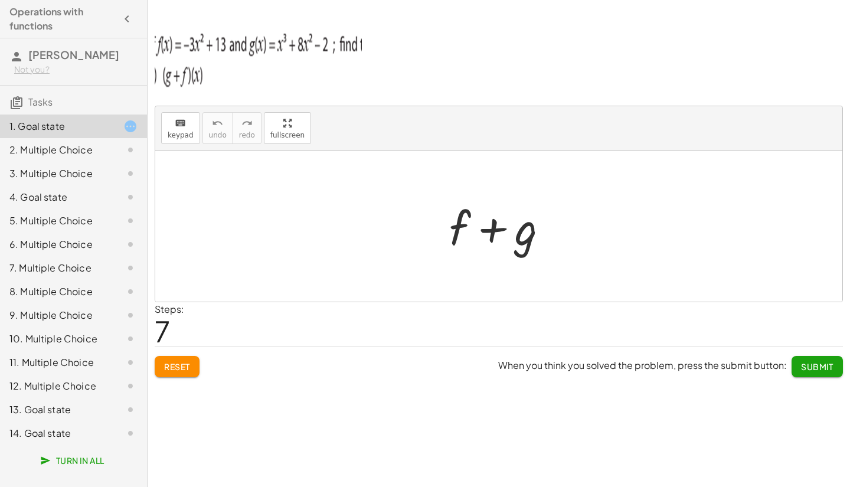
click at [357, 48] on img at bounding box center [258, 57] width 207 height 71
click at [44, 151] on div "2. Multiple Choice" at bounding box center [56, 150] width 95 height 14
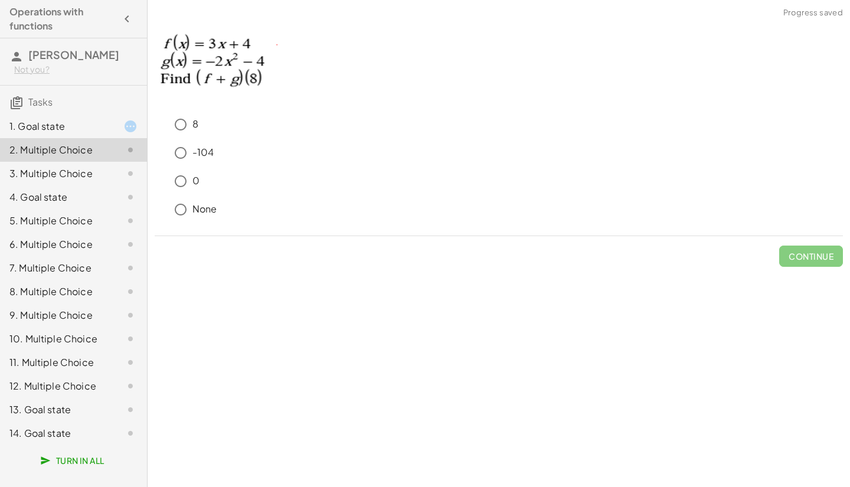
click at [51, 162] on div "1. Goal state" at bounding box center [73, 174] width 147 height 24
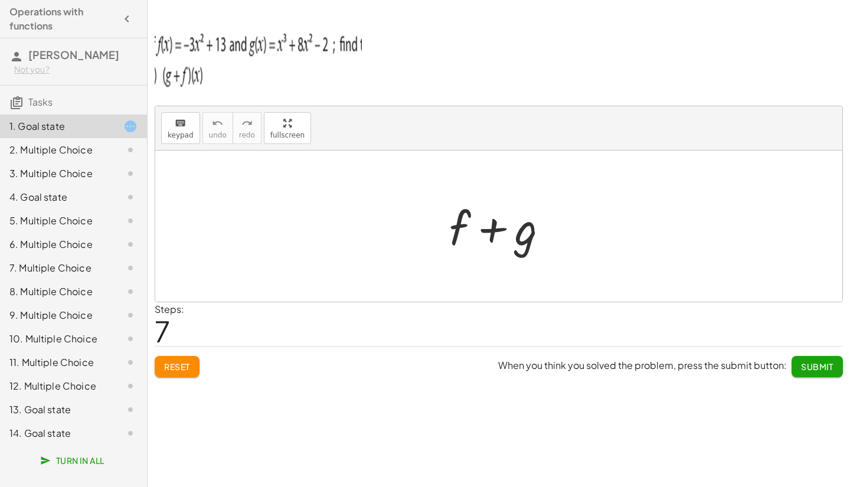
click at [127, 18] on icon "button" at bounding box center [127, 19] width 14 height 14
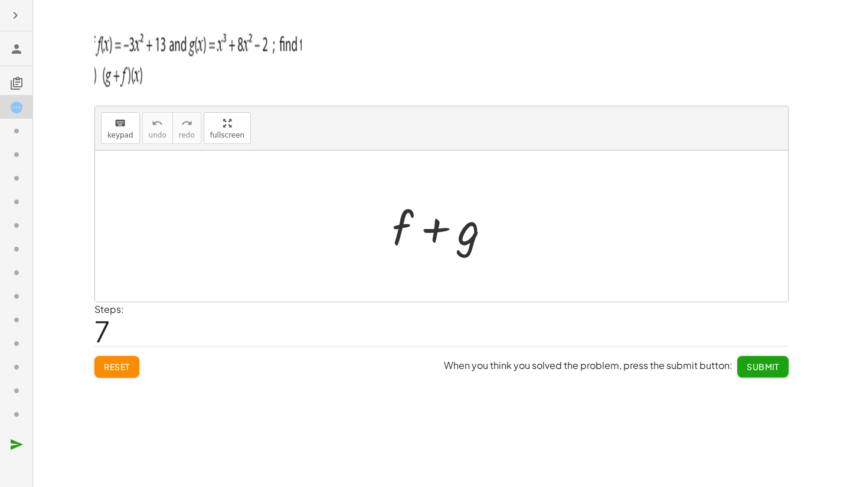
click at [221, 71] on img at bounding box center [197, 57] width 207 height 71
click at [17, 24] on button "button" at bounding box center [15, 15] width 21 height 21
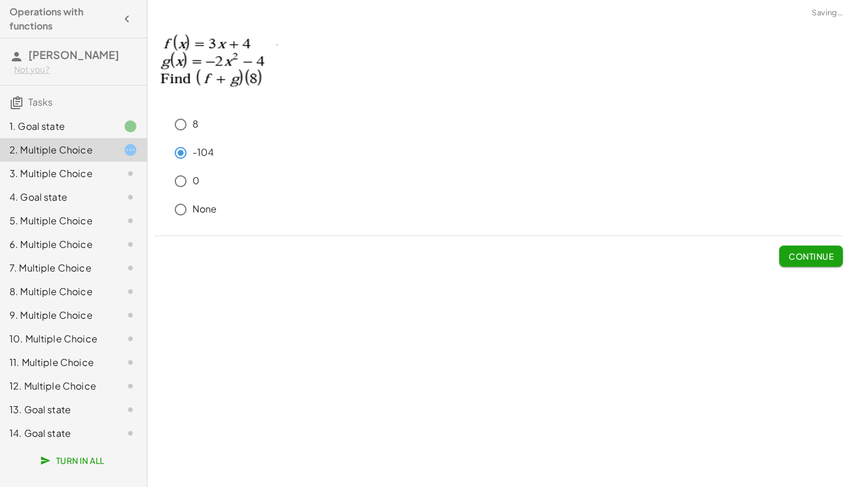
click at [822, 247] on button "Continue" at bounding box center [811, 256] width 64 height 21
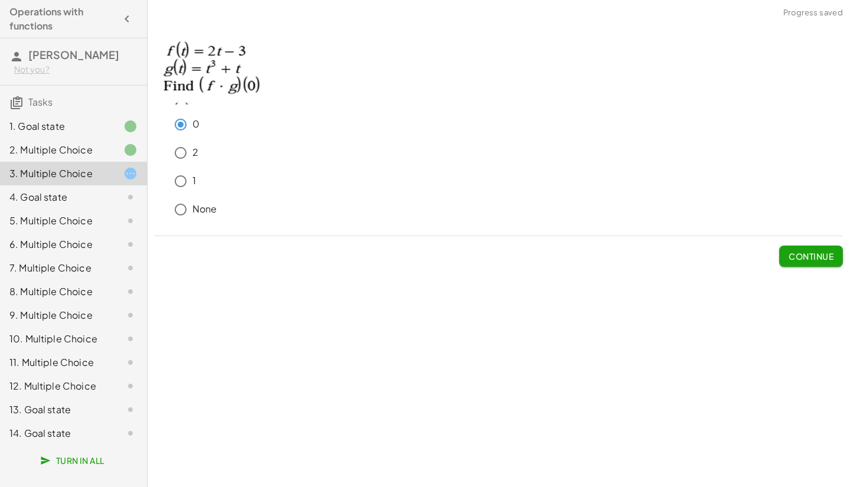
click at [833, 251] on button "Continue" at bounding box center [811, 256] width 64 height 21
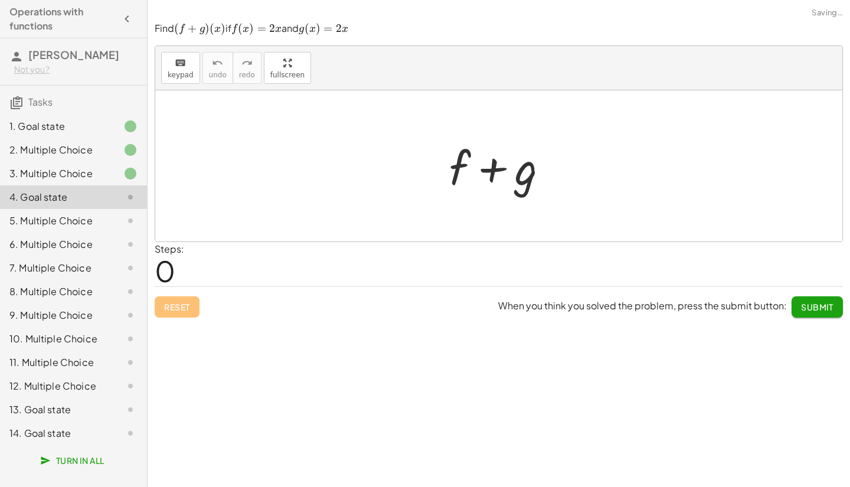
click at [817, 303] on span "Submit" at bounding box center [817, 307] width 32 height 11
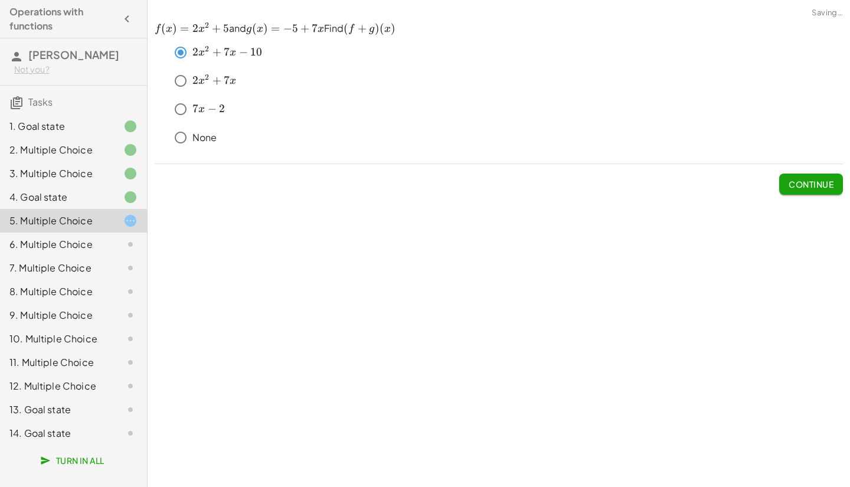
click at [779, 186] on button "Continue" at bounding box center [811, 184] width 64 height 21
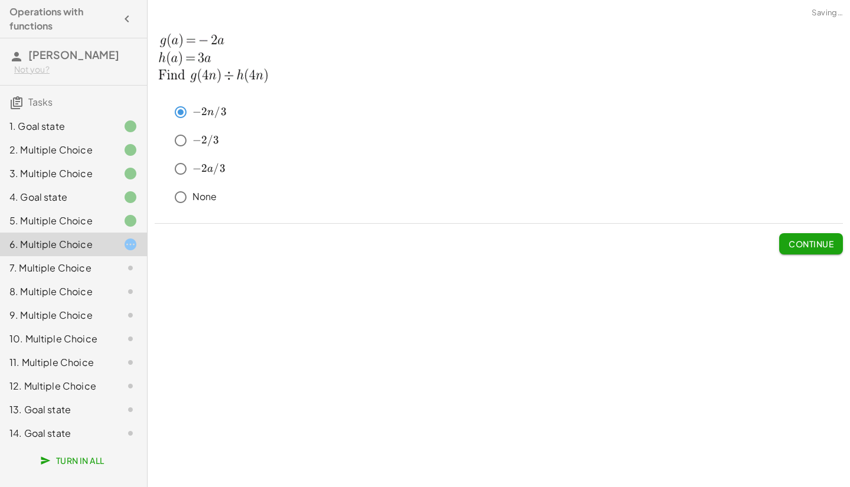
click at [807, 246] on span "Continue" at bounding box center [810, 243] width 45 height 11
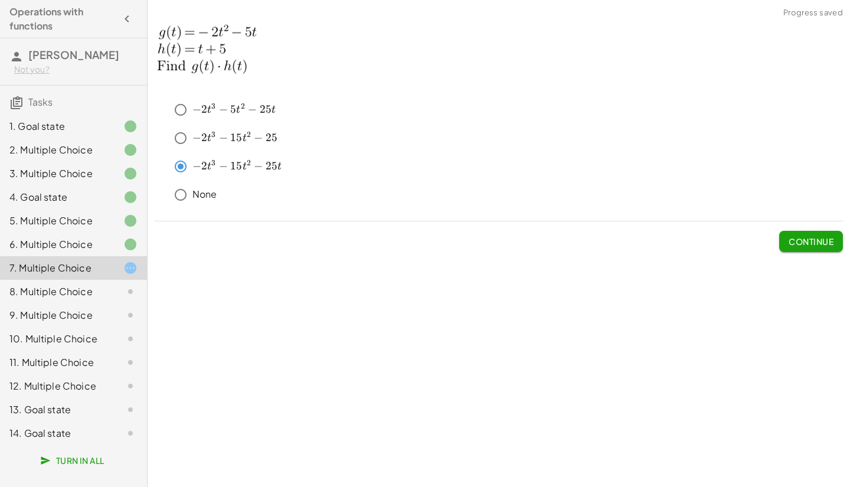
click at [819, 244] on span "Continue" at bounding box center [810, 241] width 45 height 11
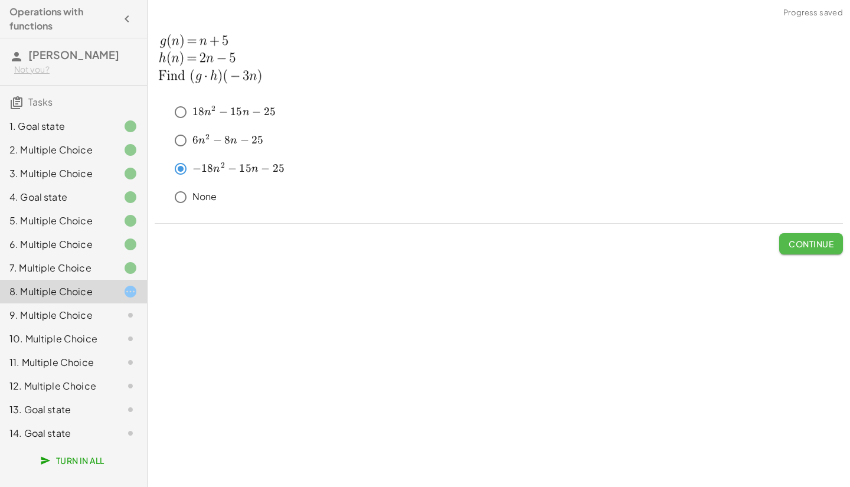
click at [821, 243] on span "Continue" at bounding box center [810, 243] width 45 height 11
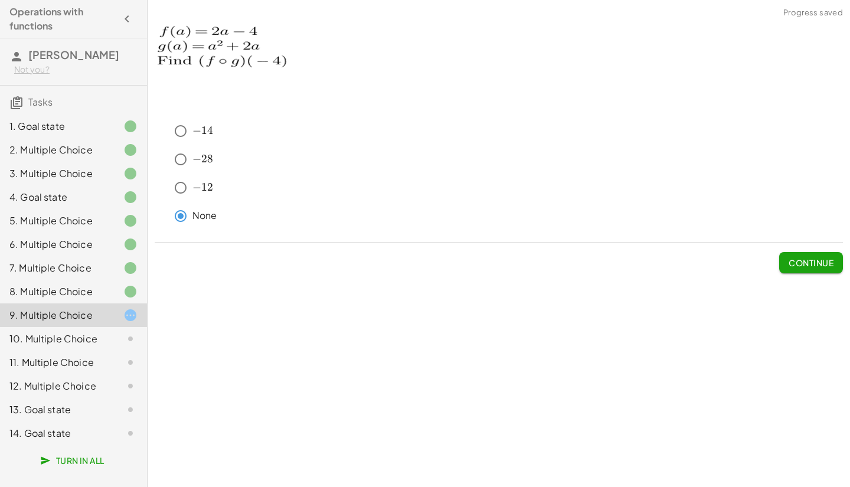
click at [797, 261] on span "Continue" at bounding box center [810, 262] width 45 height 11
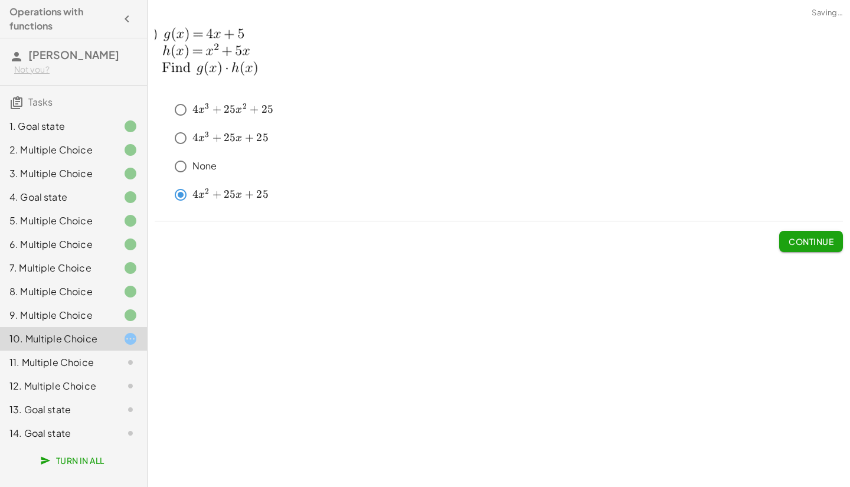
click at [813, 236] on span "Continue" at bounding box center [810, 241] width 45 height 11
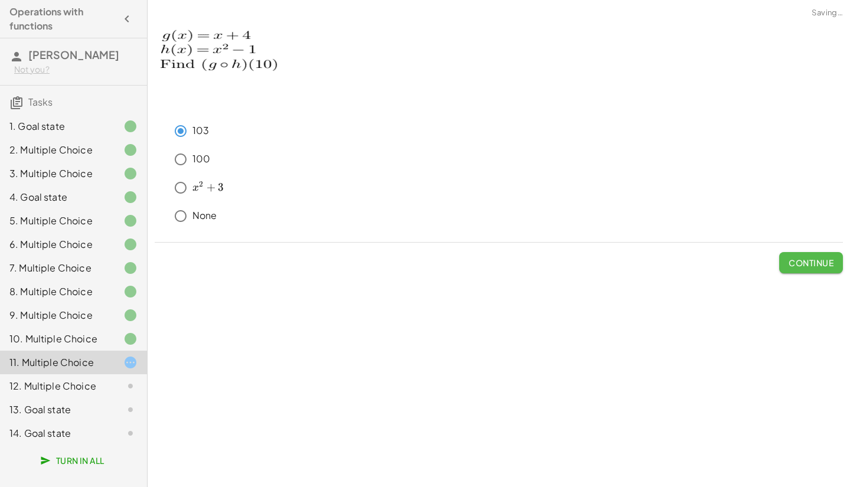
click at [816, 260] on span "Continue" at bounding box center [810, 262] width 45 height 11
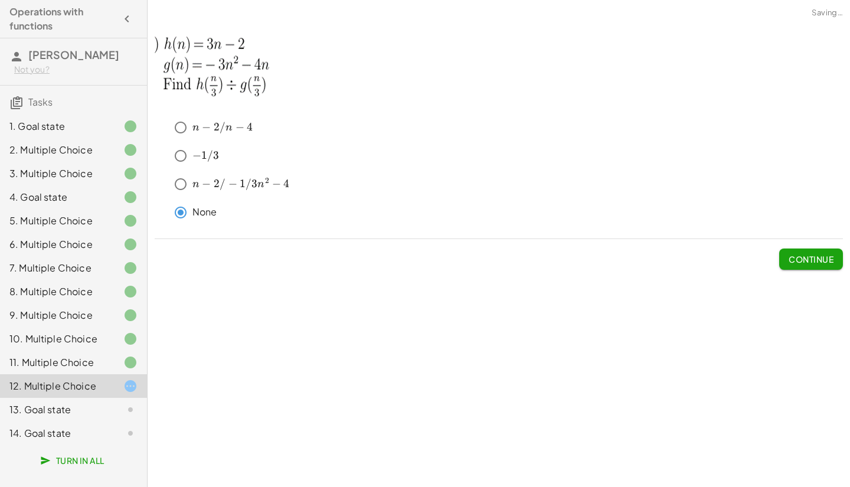
click at [823, 257] on span "Continue" at bounding box center [810, 259] width 45 height 11
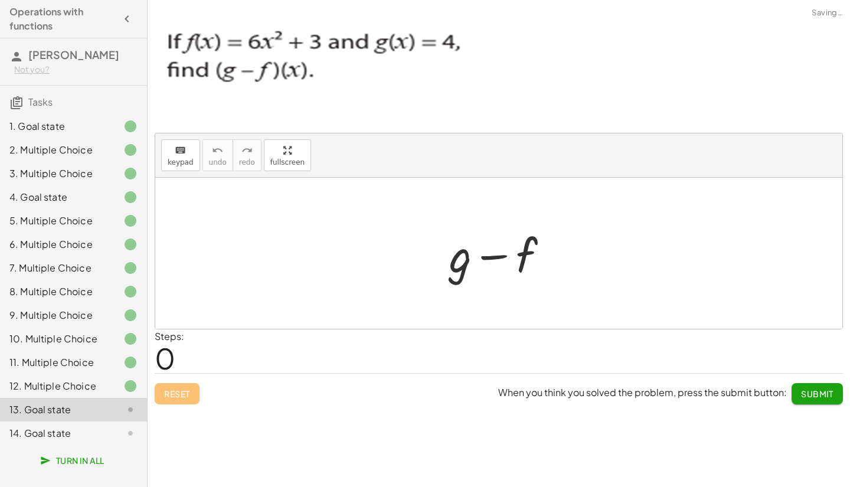
click at [192, 391] on div "Reset When you think you solved the problem, press the submit button: Submit" at bounding box center [499, 388] width 688 height 31
click at [819, 403] on button "Submit" at bounding box center [816, 393] width 51 height 21
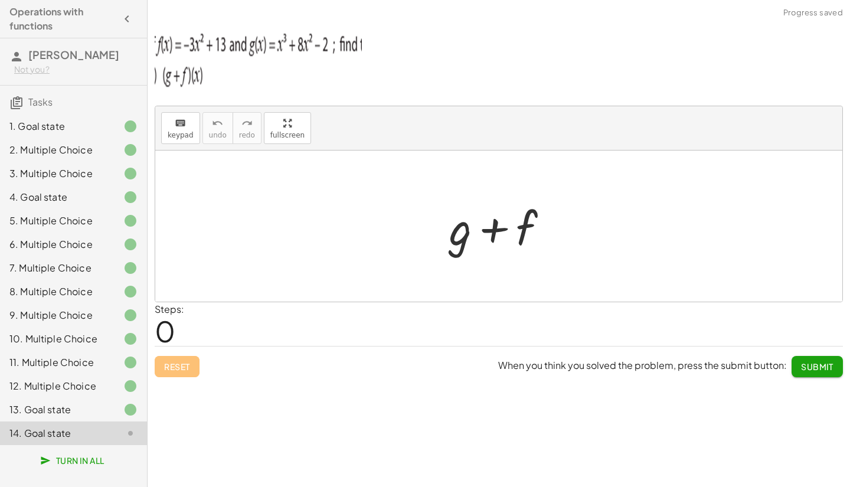
click at [819, 403] on div "keyboard keypad undo undo redo redo fullscreen + g + f + f + g + g + f + f + g …" at bounding box center [499, 243] width 702 height 487
click at [824, 369] on span "Submit" at bounding box center [817, 366] width 32 height 11
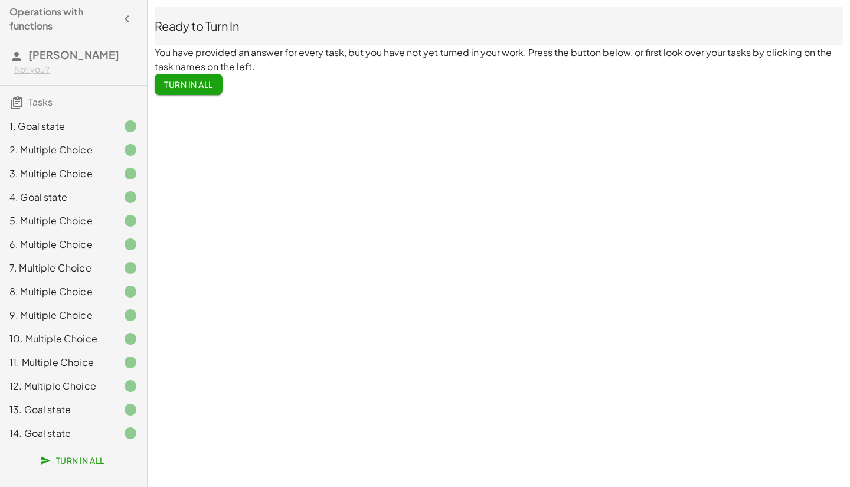
click at [193, 77] on button "Turn In All" at bounding box center [189, 84] width 68 height 21
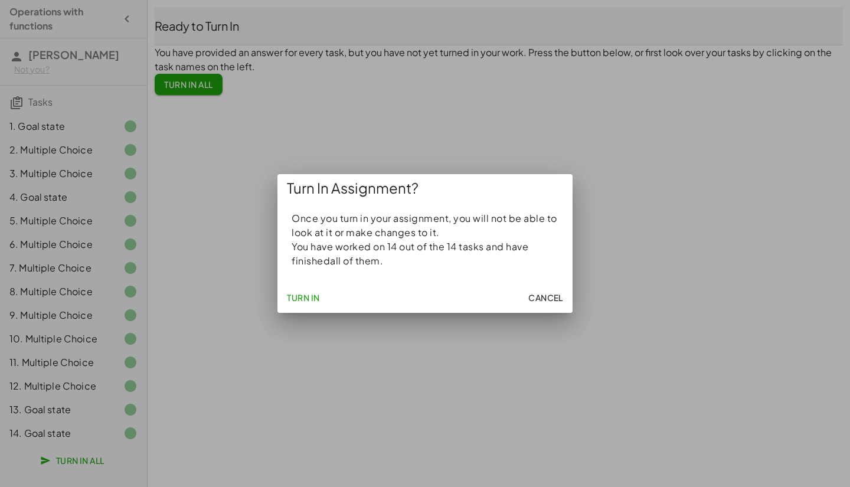
click at [307, 291] on button "Turn In" at bounding box center [303, 297] width 42 height 21
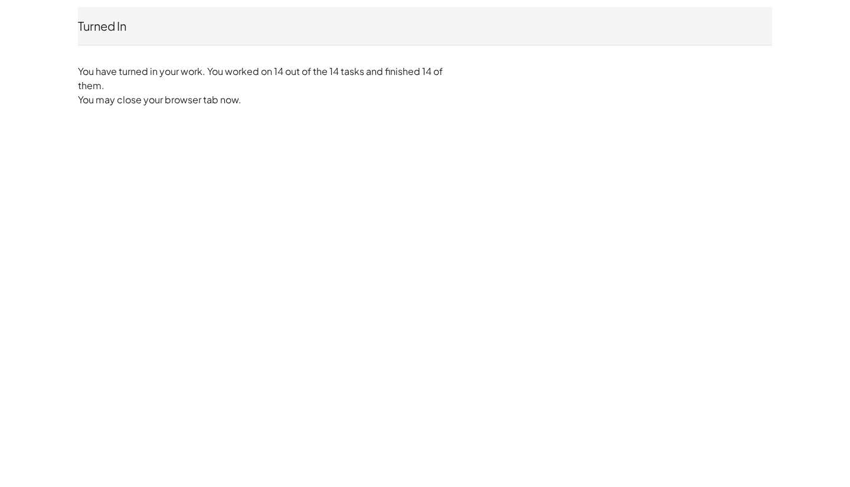
click at [0, 0] on div "Turned In Diego Alfaro Not you? You have turned in your work. You worked on 14 …" at bounding box center [0, 0] width 0 height 0
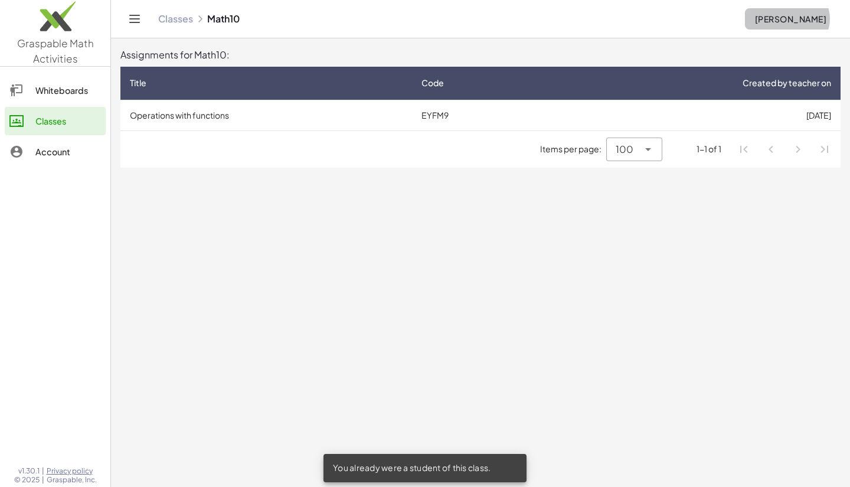
click at [774, 15] on span "Diego Alfaro" at bounding box center [790, 19] width 72 height 11
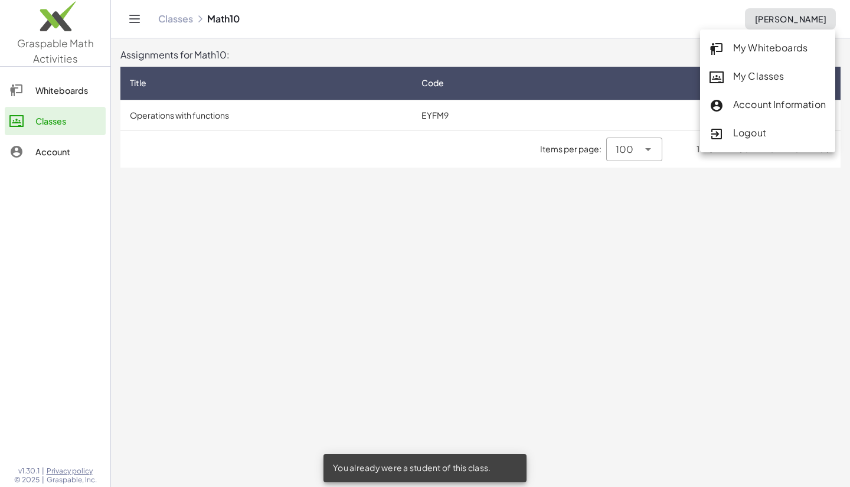
click at [720, 130] on icon at bounding box center [716, 134] width 14 height 14
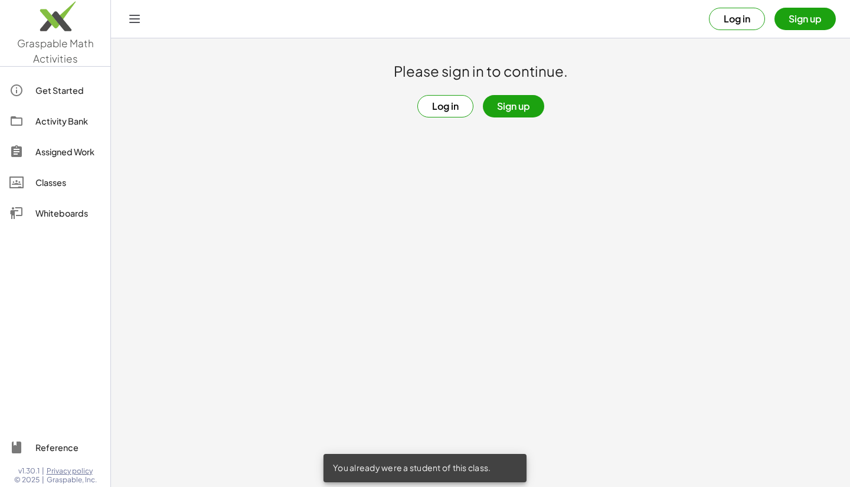
click at [467, 103] on button "Log in" at bounding box center [445, 106] width 56 height 22
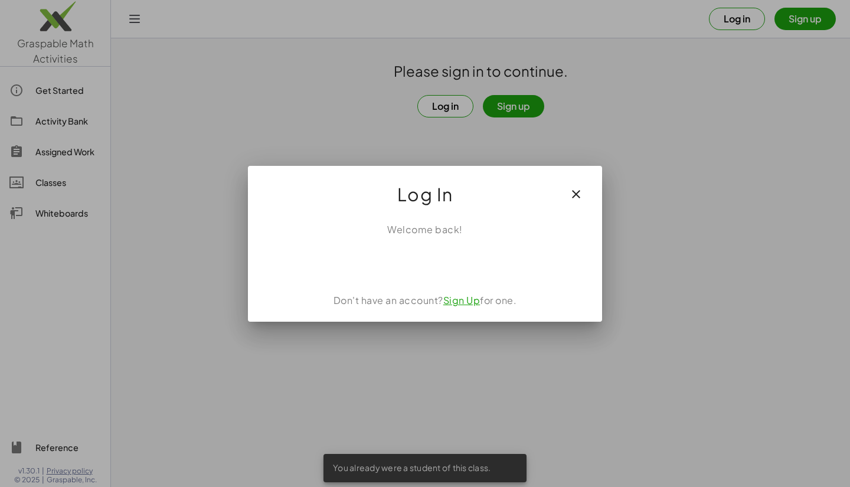
click at [450, 299] on link "Sign Up" at bounding box center [461, 300] width 37 height 12
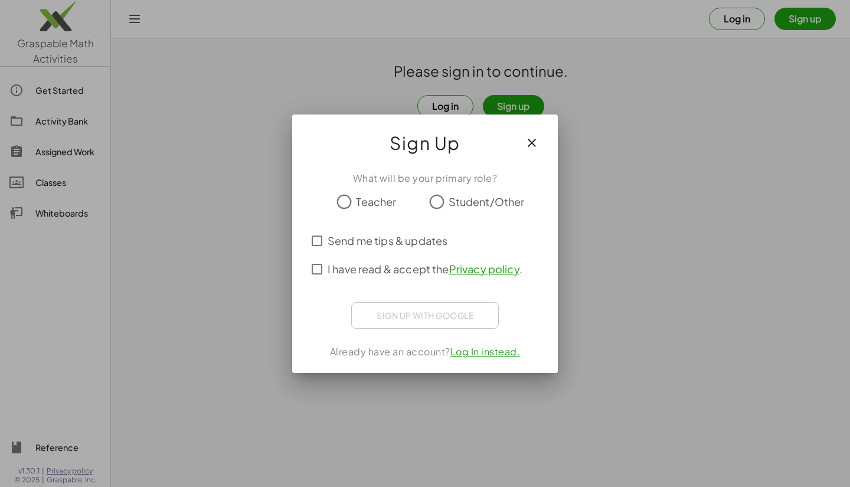
click at [468, 362] on div "What will be your primary role? Teacher Student/Other Send me tips & updates I …" at bounding box center [425, 267] width 266 height 211
click at [477, 358] on div "Already have an account? Log In instead." at bounding box center [424, 352] width 237 height 14
click at [479, 355] on link "Log In instead." at bounding box center [485, 351] width 70 height 12
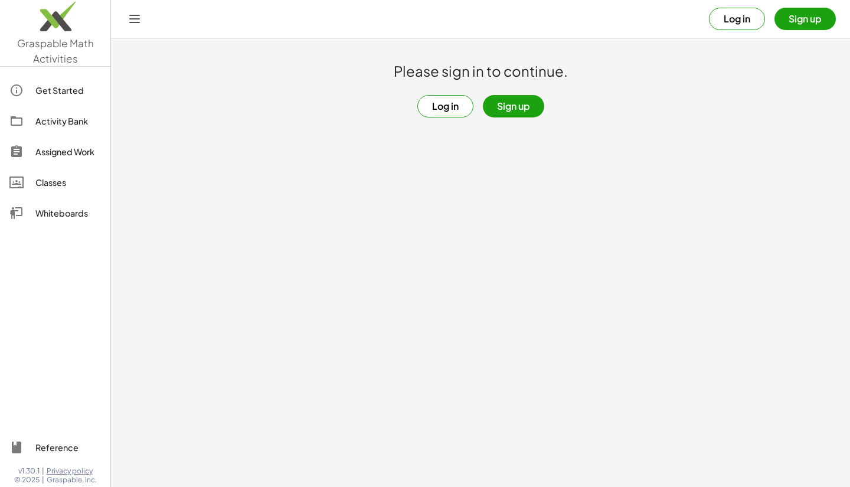
click at [795, 17] on button "Sign up" at bounding box center [804, 19] width 61 height 22
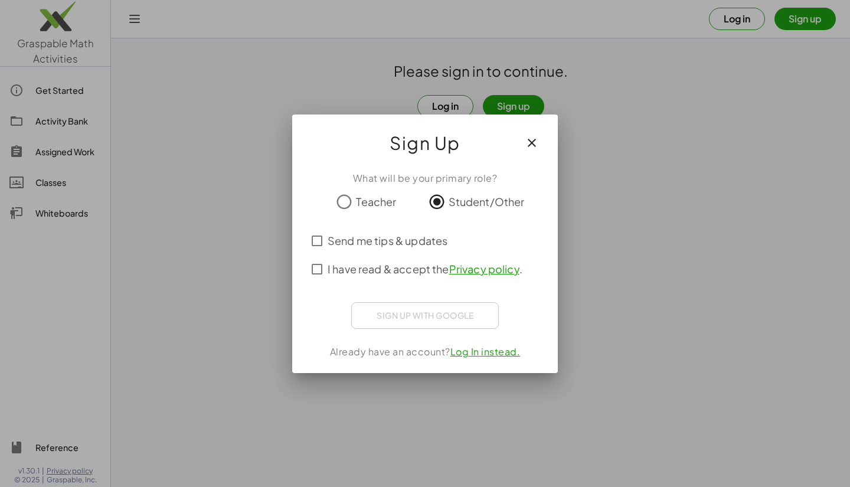
click at [477, 357] on div "Already have an account? Log In instead." at bounding box center [424, 352] width 237 height 14
click at [471, 331] on div "What will be your primary role? Teacher Student/Other Send me tips & updates I …" at bounding box center [425, 267] width 266 height 211
click at [477, 302] on div "What will be your primary role? Teacher Student/Other Send me tips & updates I …" at bounding box center [425, 267] width 266 height 211
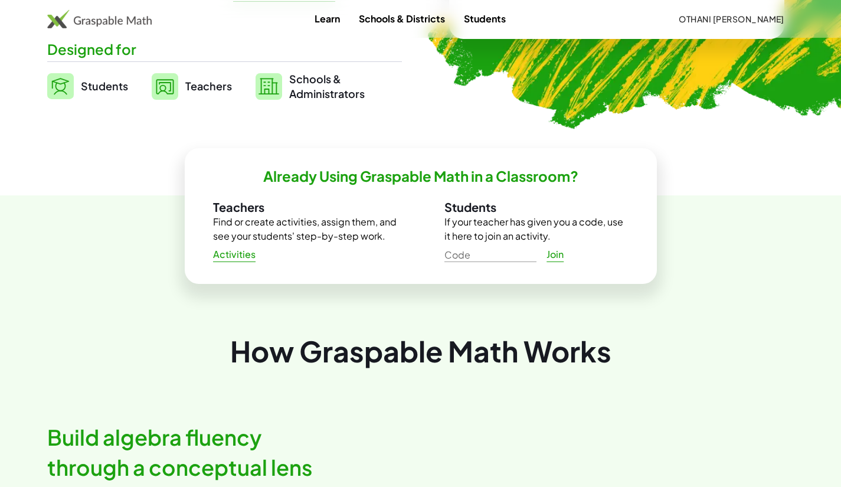
scroll to position [297, 0]
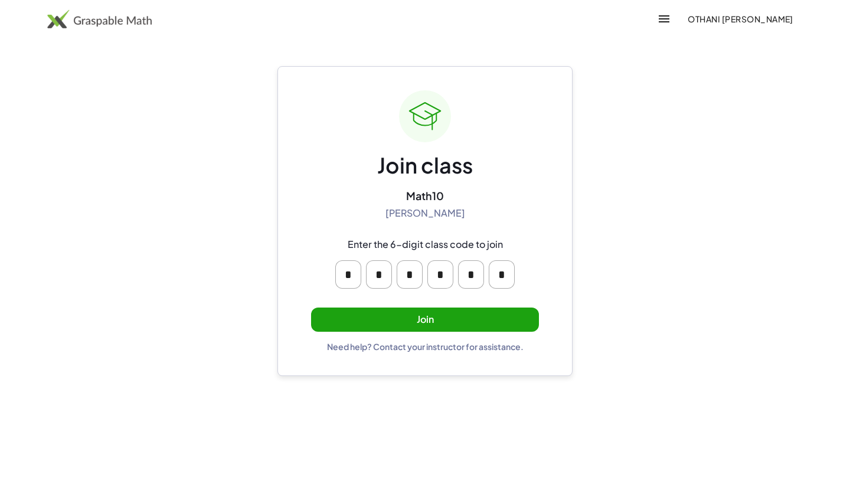
click at [472, 314] on button "Join" at bounding box center [425, 319] width 228 height 24
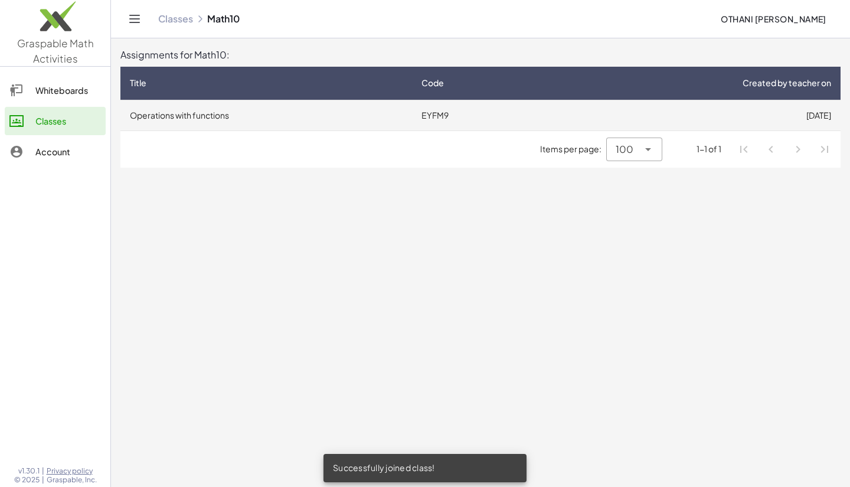
click at [402, 113] on td "Operations with functions" at bounding box center [266, 115] width 292 height 31
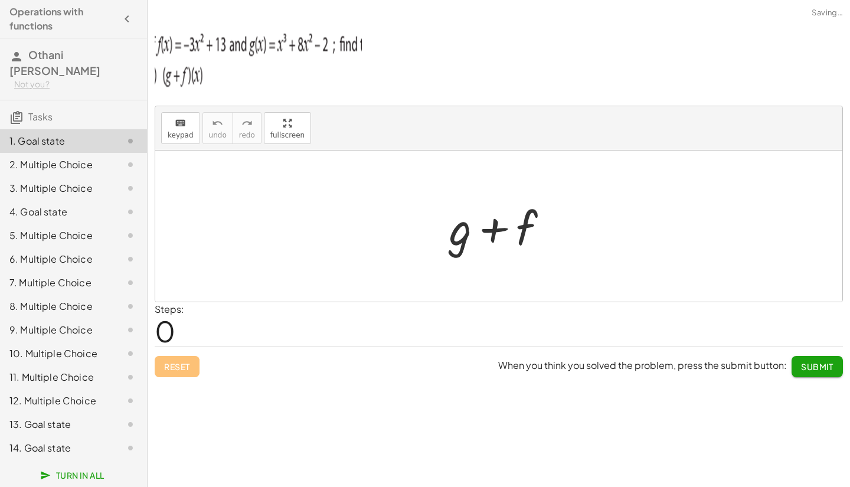
click at [460, 196] on div at bounding box center [503, 226] width 120 height 61
click at [810, 363] on span "Submit" at bounding box center [817, 366] width 32 height 11
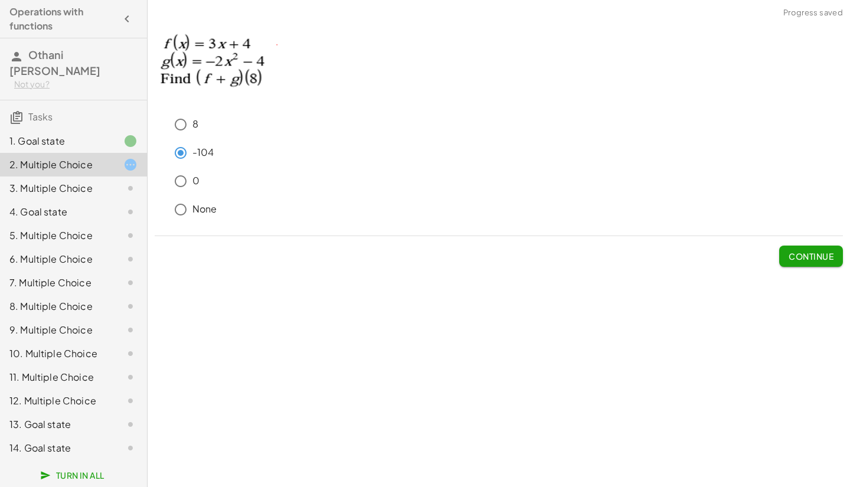
click at [794, 251] on span "Continue" at bounding box center [810, 256] width 45 height 11
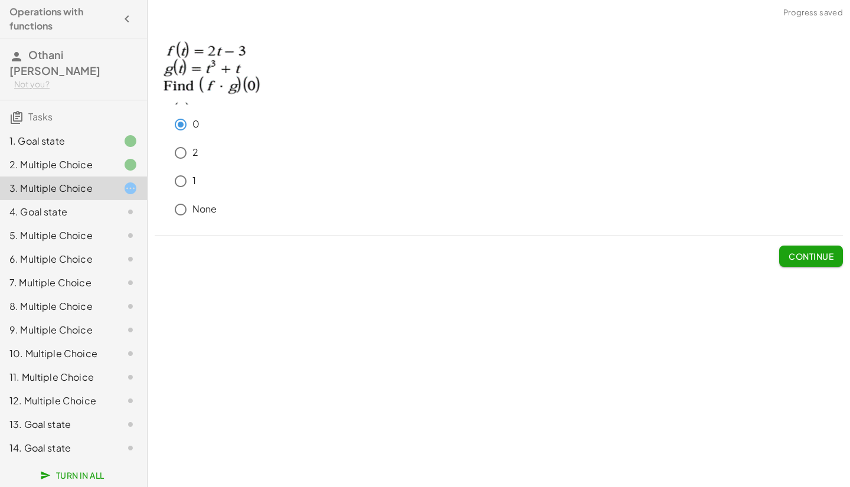
click at [798, 258] on span "Continue" at bounding box center [810, 256] width 45 height 11
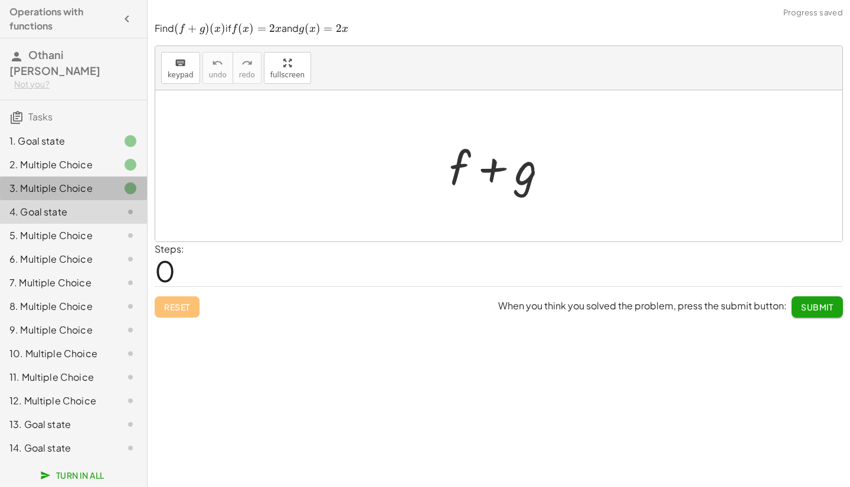
click at [117, 181] on div at bounding box center [120, 188] width 33 height 14
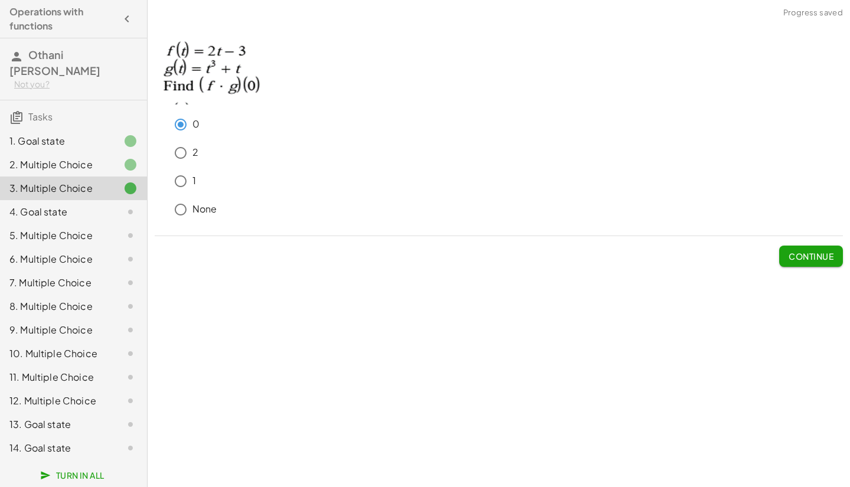
click at [109, 205] on div at bounding box center [120, 212] width 33 height 14
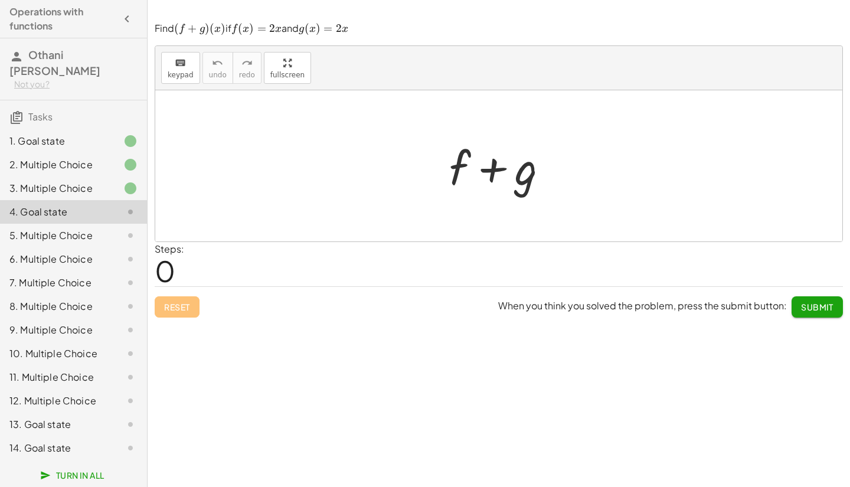
click at [816, 305] on span "Submit" at bounding box center [817, 307] width 32 height 11
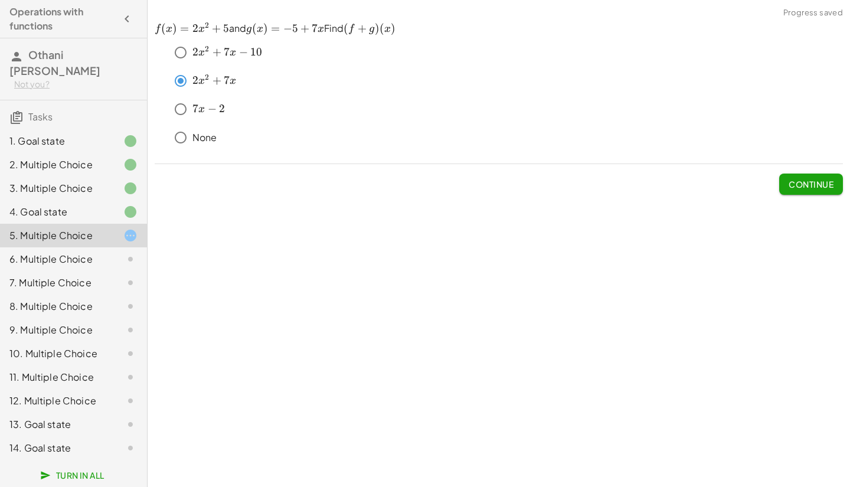
click at [797, 183] on span "Continue" at bounding box center [810, 184] width 45 height 11
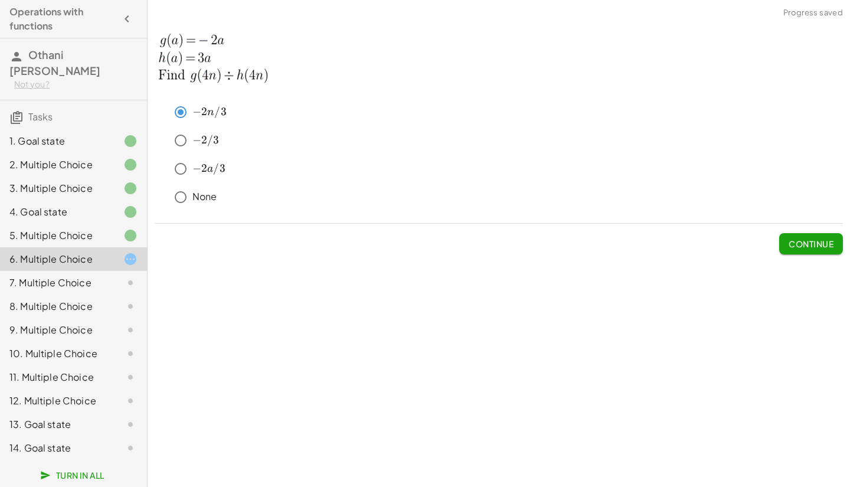
click at [819, 242] on span "Continue" at bounding box center [810, 243] width 45 height 11
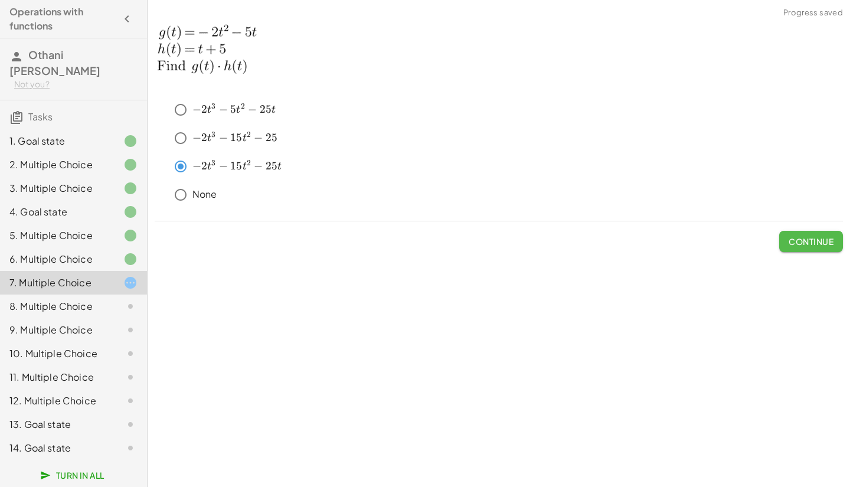
click at [802, 237] on span "Continue" at bounding box center [810, 241] width 45 height 11
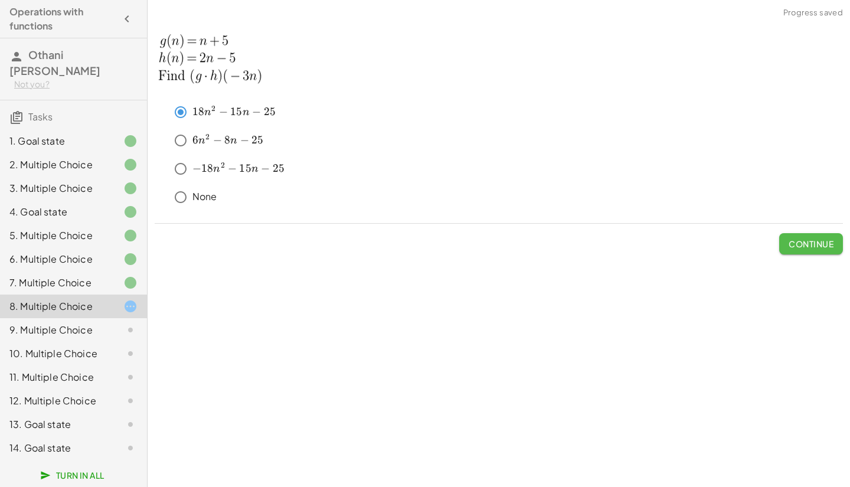
click at [798, 247] on span "Continue" at bounding box center [810, 243] width 45 height 11
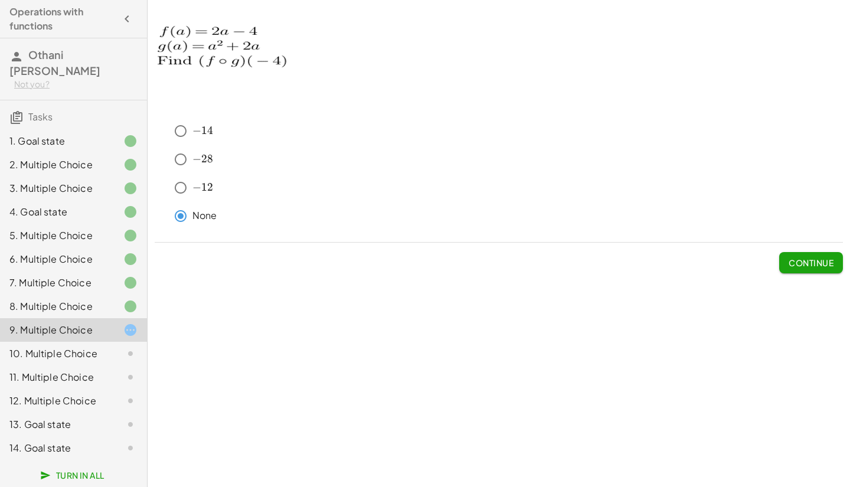
click at [814, 253] on button "Continue" at bounding box center [811, 262] width 64 height 21
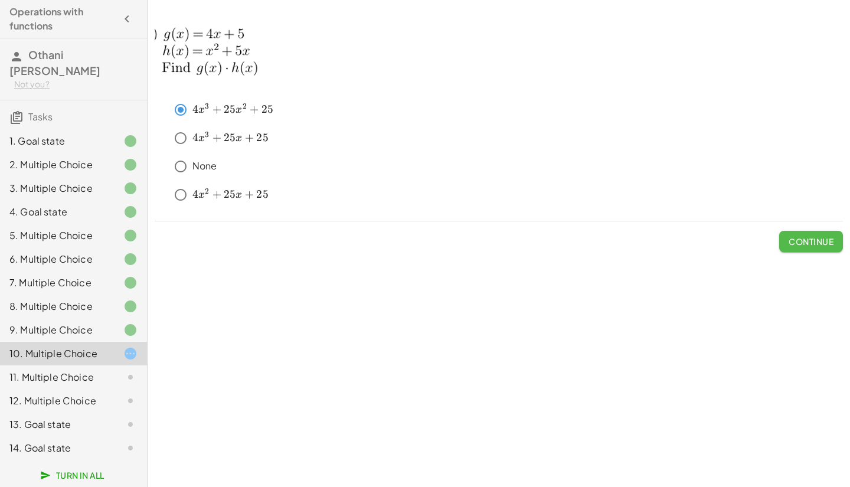
click at [798, 238] on span "Continue" at bounding box center [810, 241] width 45 height 11
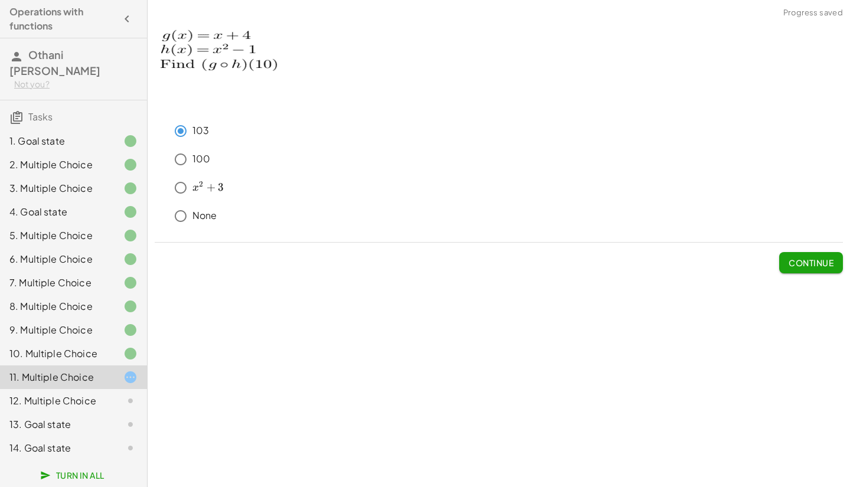
click at [810, 262] on span "Continue" at bounding box center [810, 262] width 45 height 11
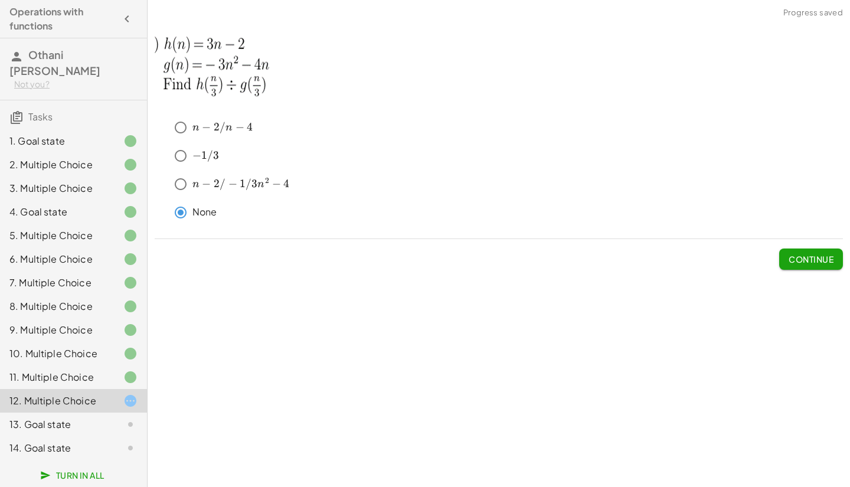
click at [819, 251] on button "Continue" at bounding box center [811, 258] width 64 height 21
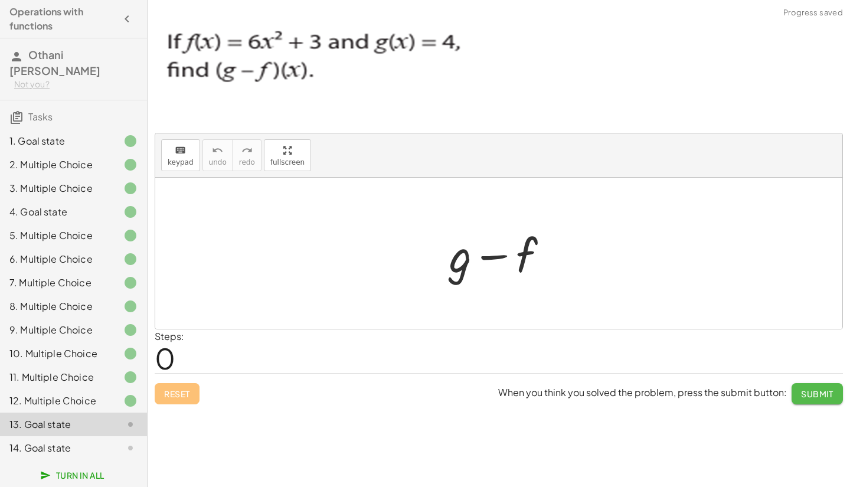
click at [822, 388] on span "Submit" at bounding box center [817, 393] width 32 height 11
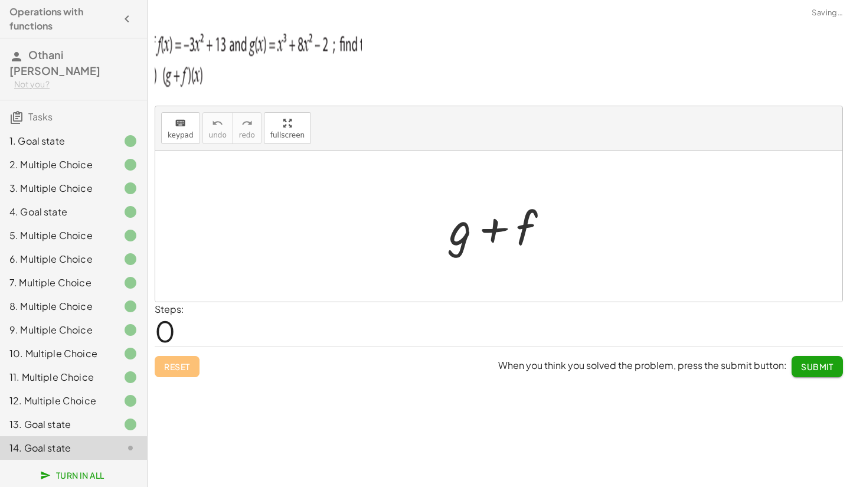
click at [816, 365] on span "Submit" at bounding box center [817, 366] width 32 height 11
click at [816, 365] on span "Continue" at bounding box center [810, 366] width 45 height 11
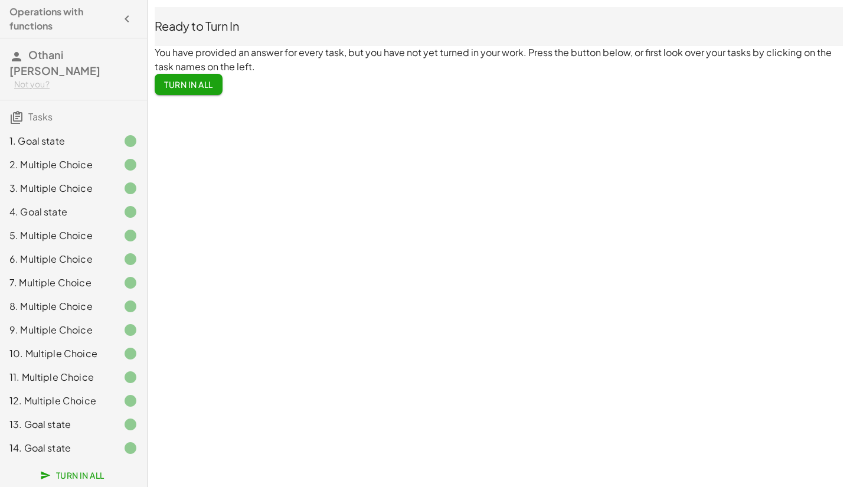
click at [210, 78] on button "Turn In All" at bounding box center [189, 84] width 68 height 21
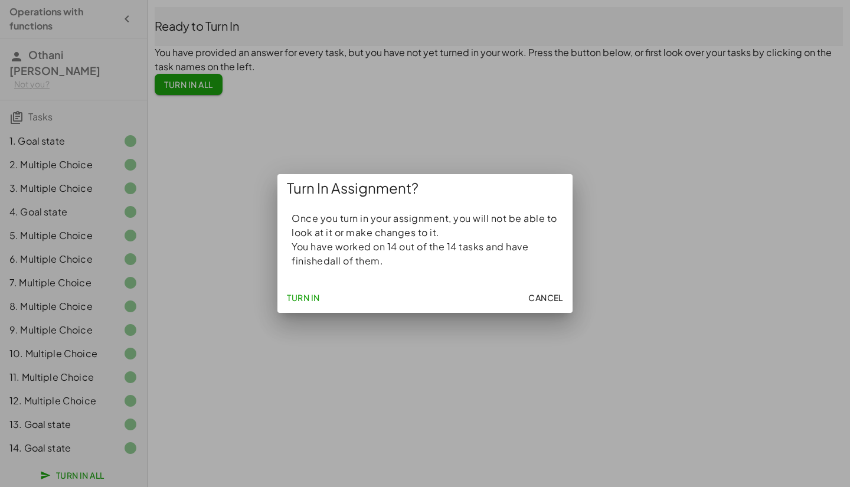
click at [305, 296] on span "Turn In" at bounding box center [303, 297] width 33 height 11
